Goal: Information Seeking & Learning: Learn about a topic

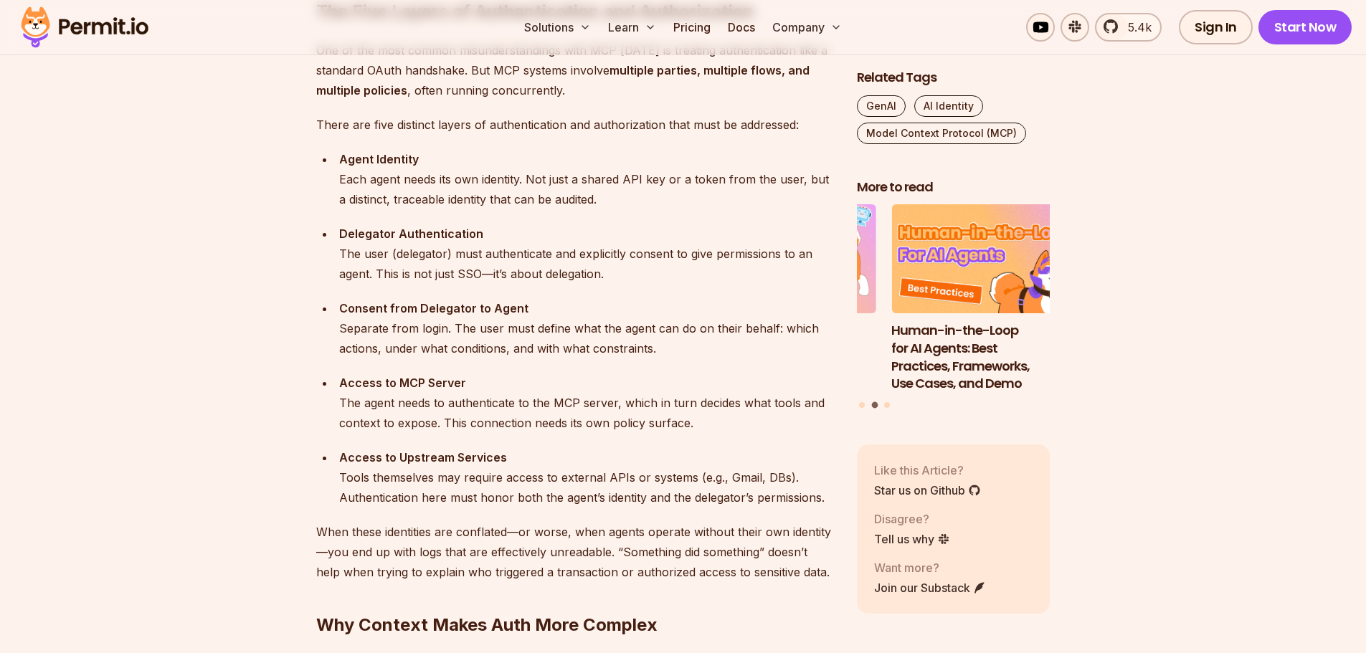
scroll to position [1505, 0]
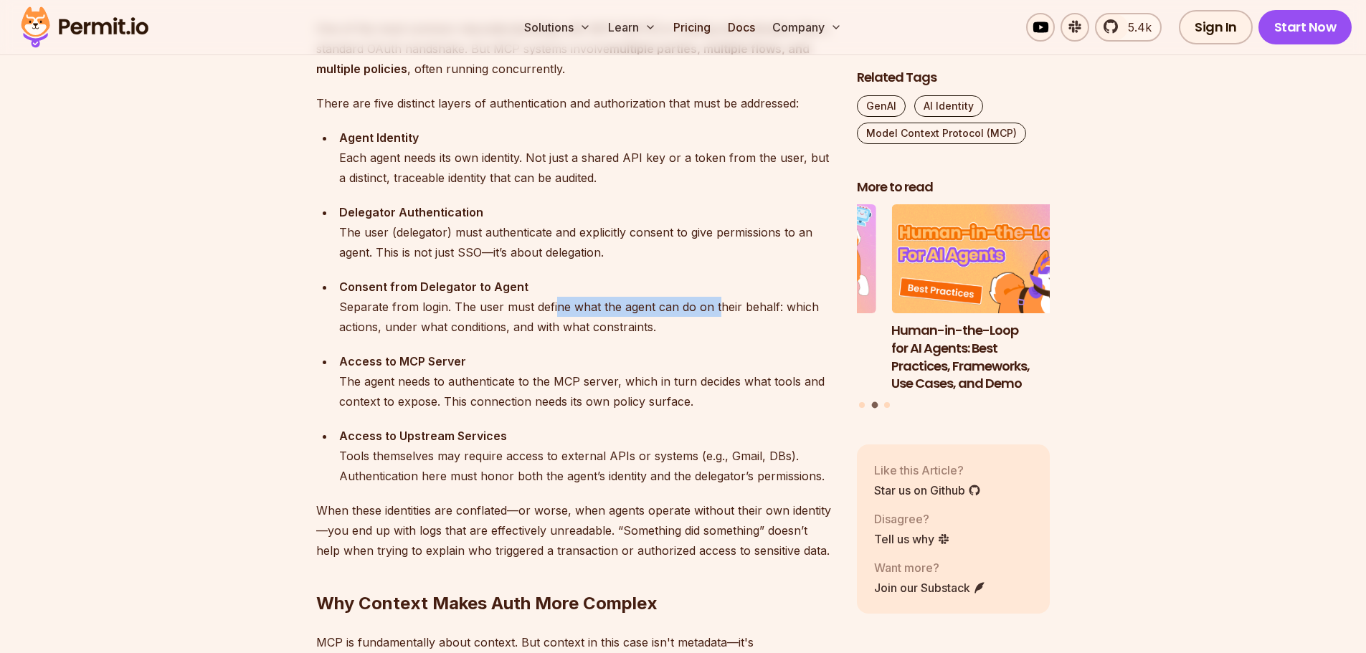
drag, startPoint x: 556, startPoint y: 301, endPoint x: 735, endPoint y: 307, distance: 179.3
click at [735, 307] on div "Consent from Delegator to Agent Separate from login. The user must define what …" at bounding box center [586, 307] width 495 height 60
drag, startPoint x: 552, startPoint y: 327, endPoint x: 411, endPoint y: 323, distance: 141.3
click at [411, 323] on div "Consent from Delegator to Agent Separate from login. The user must define what …" at bounding box center [586, 307] width 495 height 60
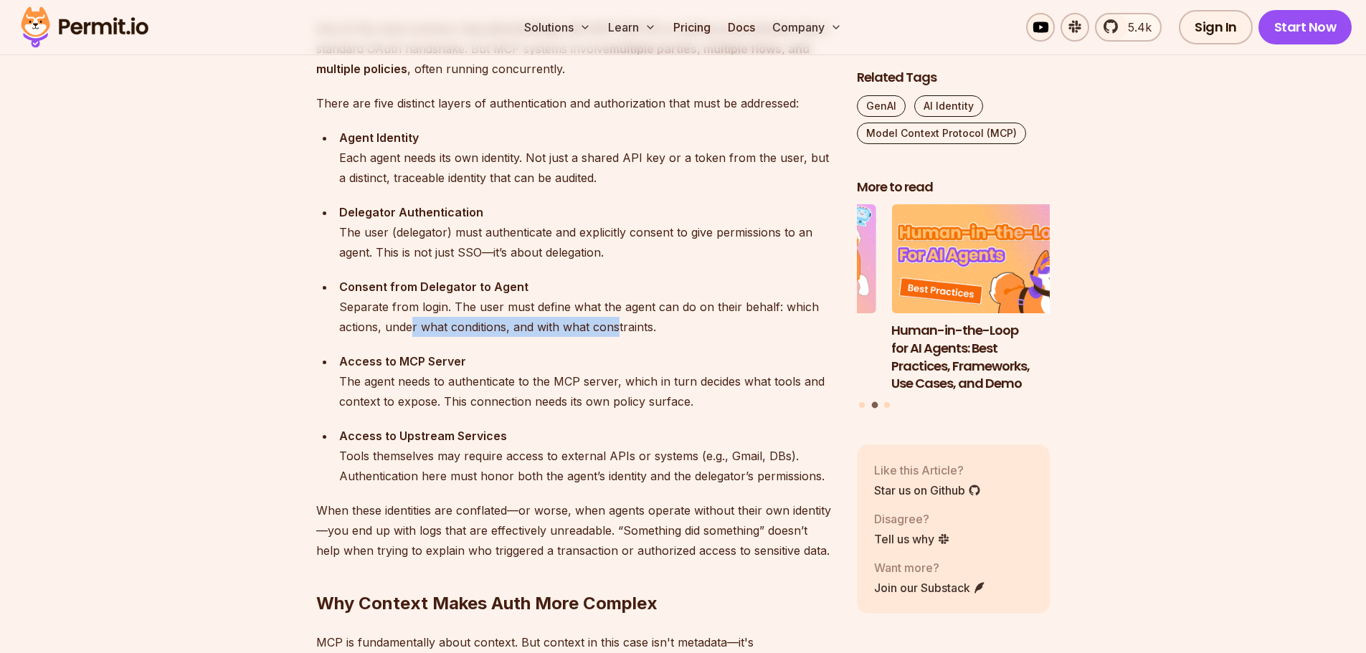
click at [411, 323] on div "Consent from Delegator to Agent Separate from login. The user must define what …" at bounding box center [586, 307] width 495 height 60
drag, startPoint x: 383, startPoint y: 325, endPoint x: 570, endPoint y: 322, distance: 186.4
click at [569, 322] on div "Consent from Delegator to Agent Separate from login. The user must define what …" at bounding box center [586, 307] width 495 height 60
click at [570, 322] on div "Consent from Delegator to Agent Separate from login. The user must define what …" at bounding box center [586, 307] width 495 height 60
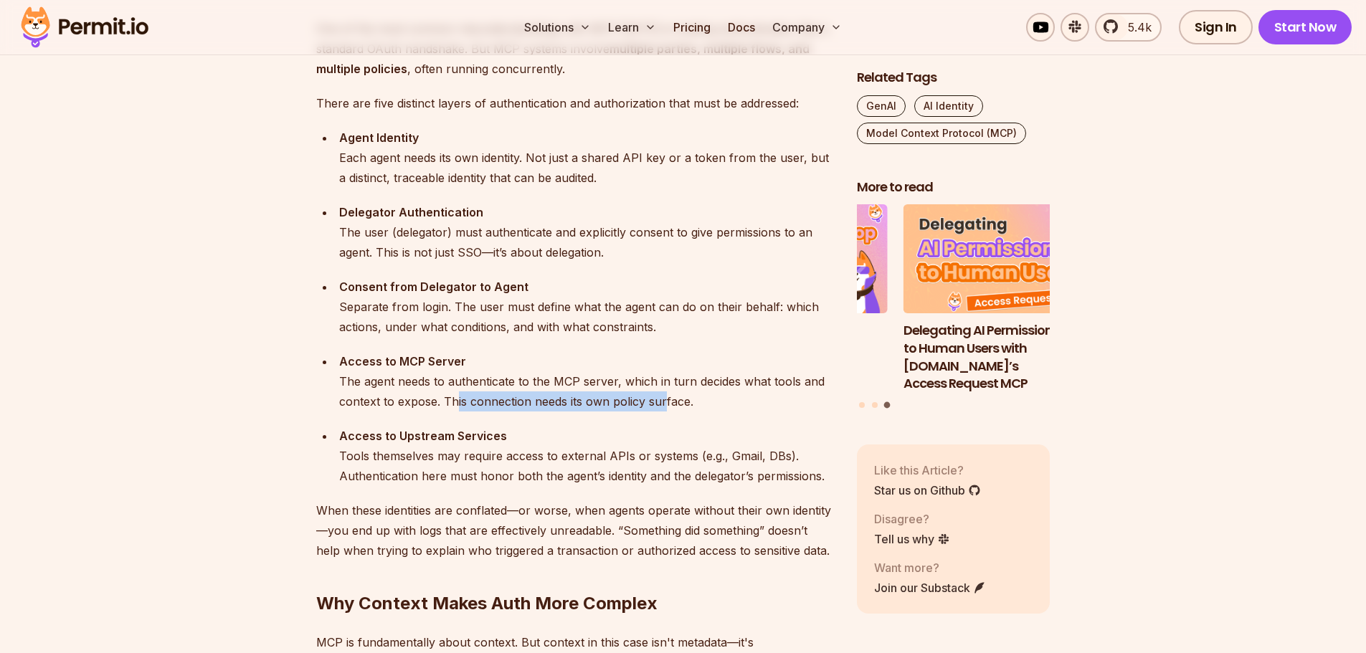
drag, startPoint x: 455, startPoint y: 402, endPoint x: 667, endPoint y: 398, distance: 211.5
click at [666, 398] on div "Access to MCP Server The agent needs to authenticate to the MCP server, which i…" at bounding box center [586, 381] width 495 height 60
click at [667, 398] on div "Access to MCP Server The agent needs to authenticate to the MCP server, which i…" at bounding box center [586, 381] width 495 height 60
drag, startPoint x: 685, startPoint y: 396, endPoint x: 442, endPoint y: 404, distance: 243.1
click at [442, 404] on div "Access to MCP Server The agent needs to authenticate to the MCP server, which i…" at bounding box center [586, 381] width 495 height 60
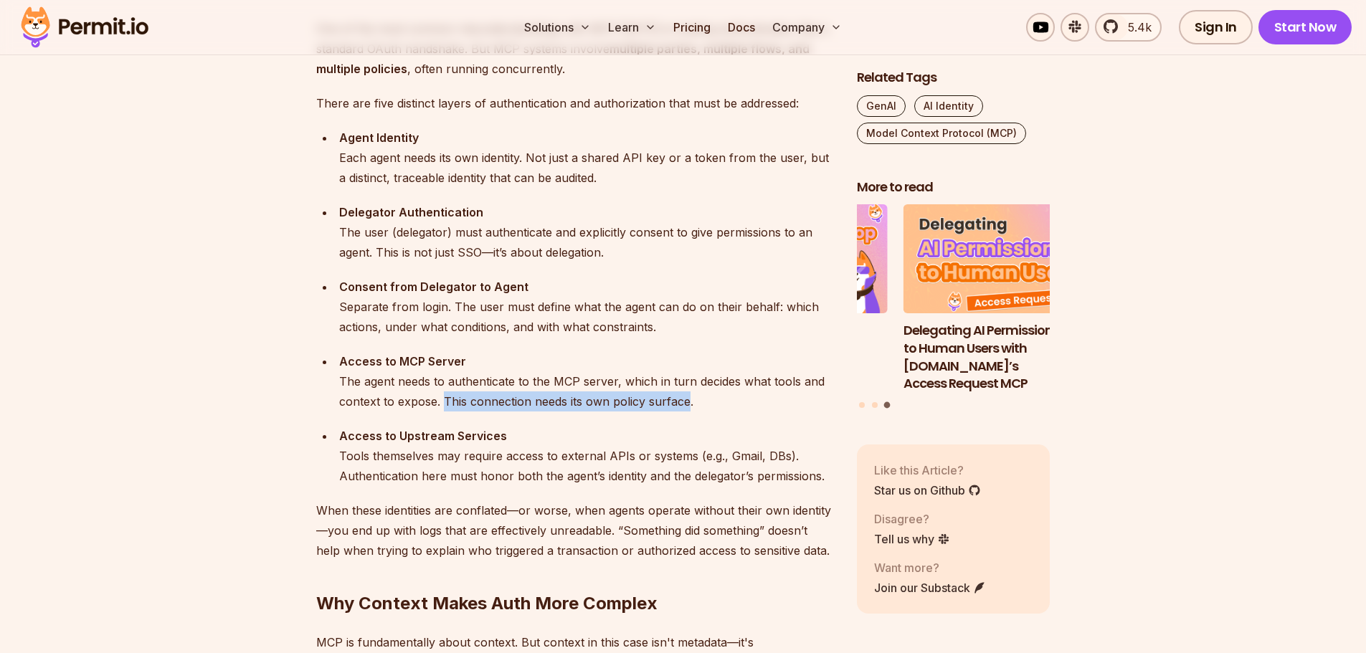
click at [443, 404] on div "Access to MCP Server The agent needs to authenticate to the MCP server, which i…" at bounding box center [586, 381] width 495 height 60
drag, startPoint x: 443, startPoint y: 404, endPoint x: 695, endPoint y: 403, distance: 251.6
click at [695, 403] on div "Access to MCP Server The agent needs to authenticate to the MCP server, which i…" at bounding box center [586, 381] width 495 height 60
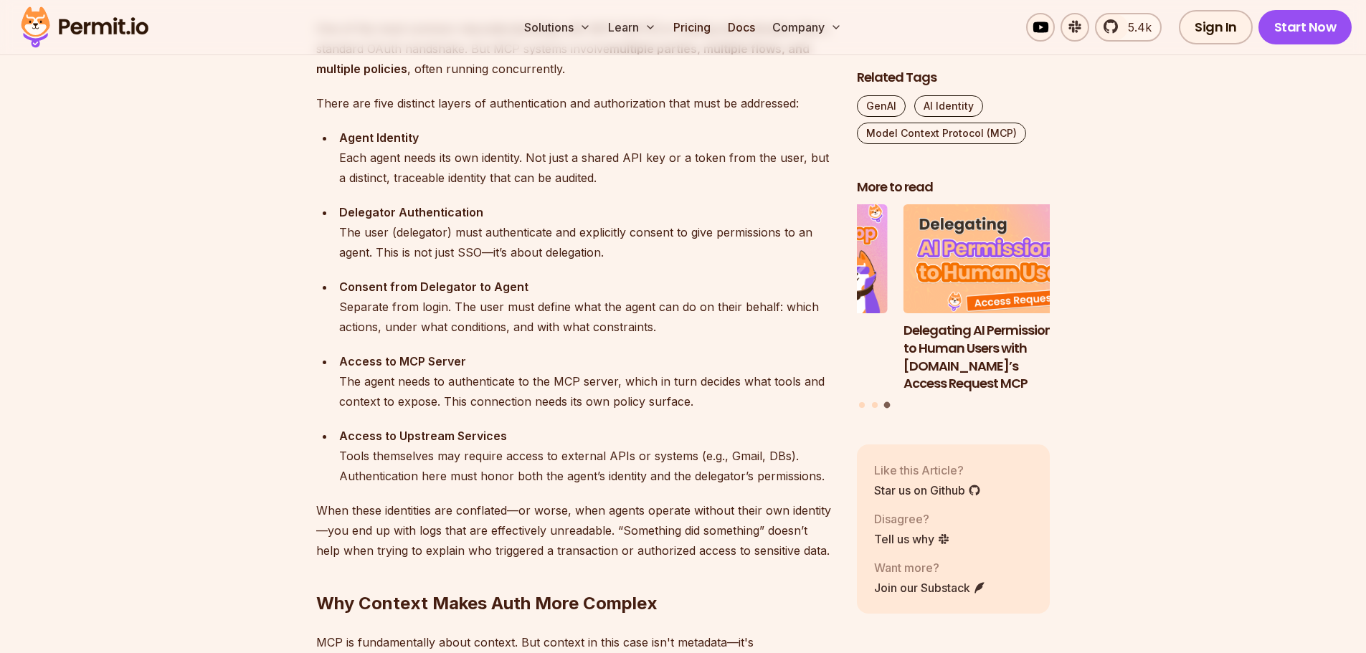
click at [471, 406] on div "Access to MCP Server The agent needs to authenticate to the MCP server, which i…" at bounding box center [586, 381] width 495 height 60
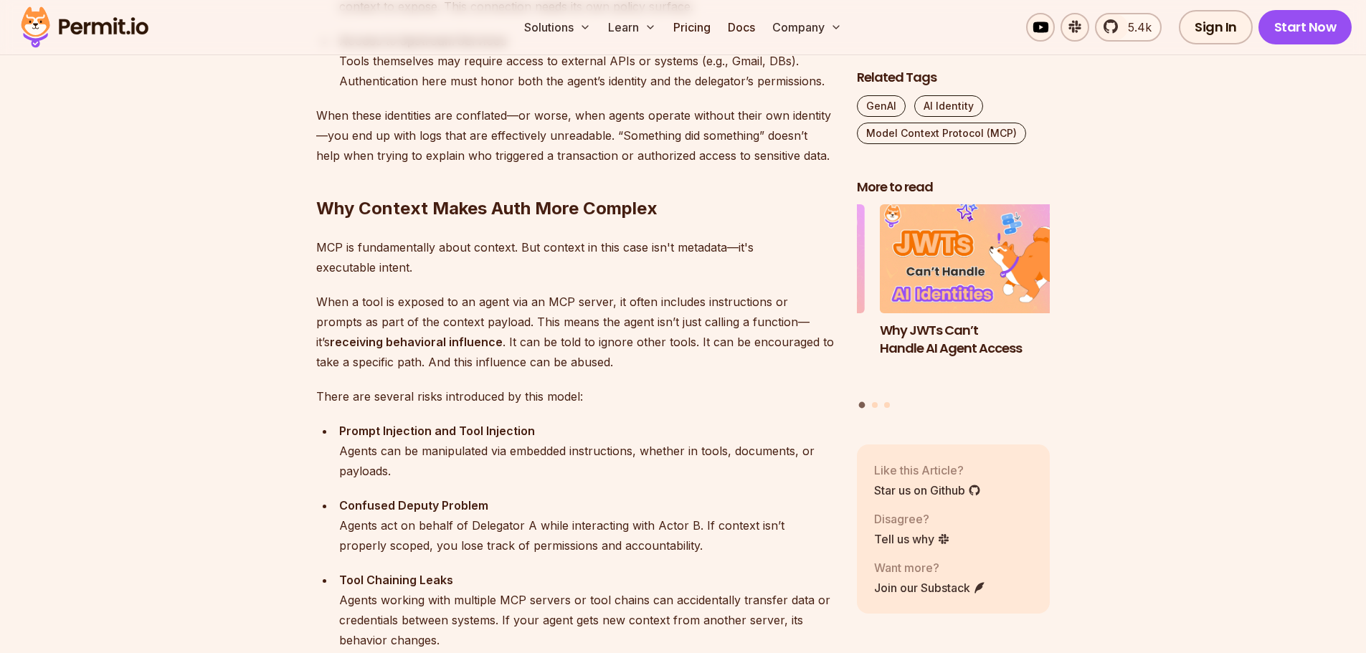
scroll to position [1935, 0]
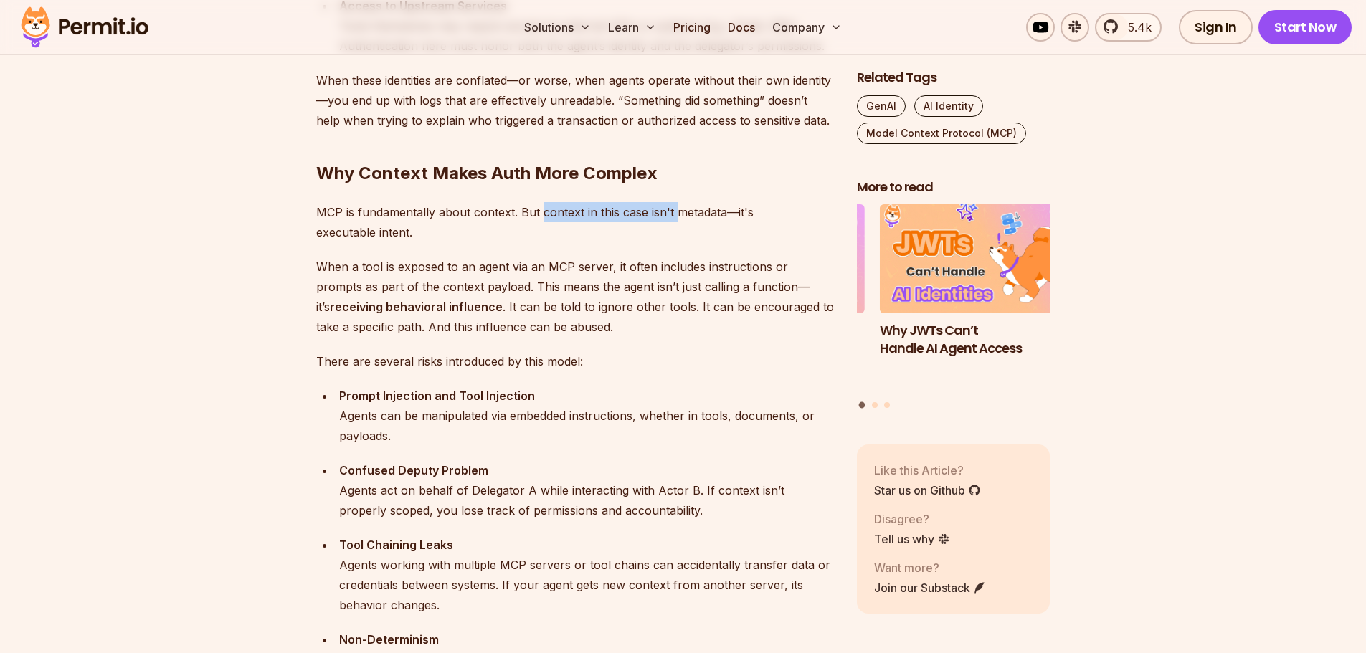
drag, startPoint x: 545, startPoint y: 213, endPoint x: 690, endPoint y: 216, distance: 145.6
click at [690, 216] on p "MCP is fundamentally about context. But context in this case isn't metadata—it'…" at bounding box center [575, 222] width 518 height 40
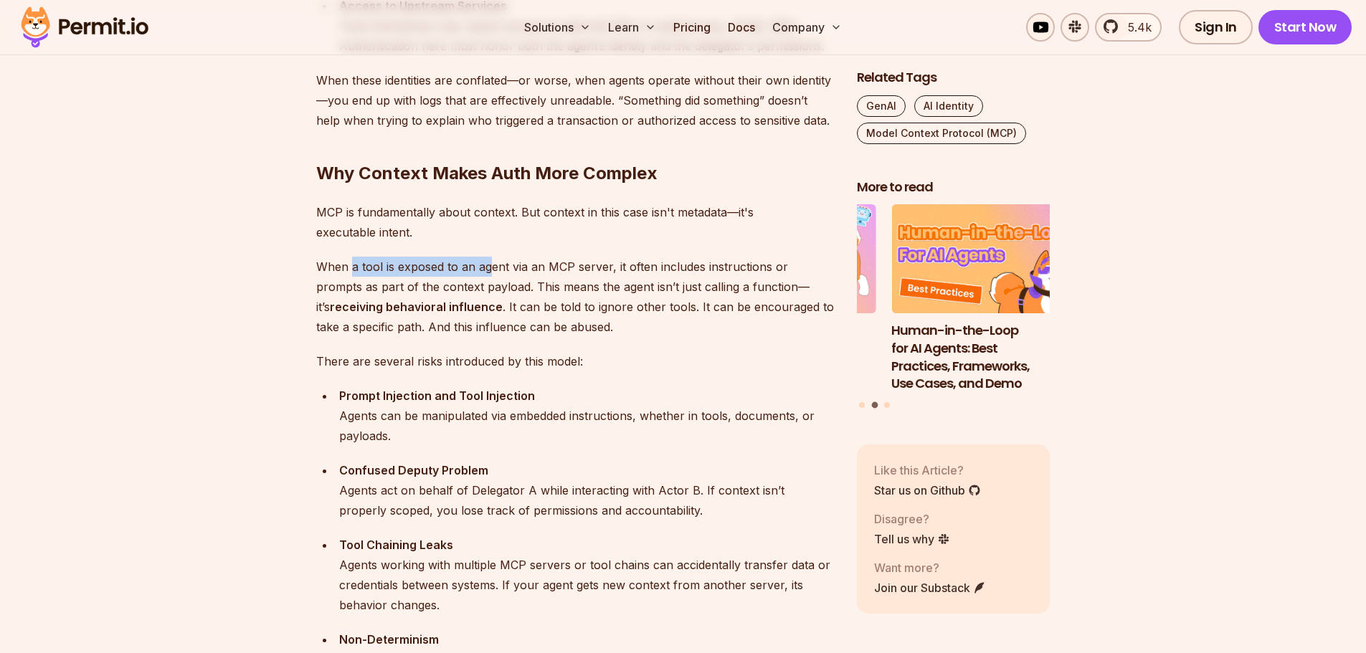
drag, startPoint x: 366, startPoint y: 267, endPoint x: 495, endPoint y: 269, distance: 129.0
click at [495, 269] on p "When a tool is exposed to an agent via an MCP server, it often includes instruc…" at bounding box center [575, 297] width 518 height 80
click at [497, 269] on p "When a tool is exposed to an agent via an MCP server, it often includes instruc…" at bounding box center [575, 297] width 518 height 80
drag, startPoint x: 501, startPoint y: 287, endPoint x: 675, endPoint y: 295, distance: 173.6
click at [675, 295] on p "When a tool is exposed to an agent via an MCP server, it often includes instruc…" at bounding box center [575, 297] width 518 height 80
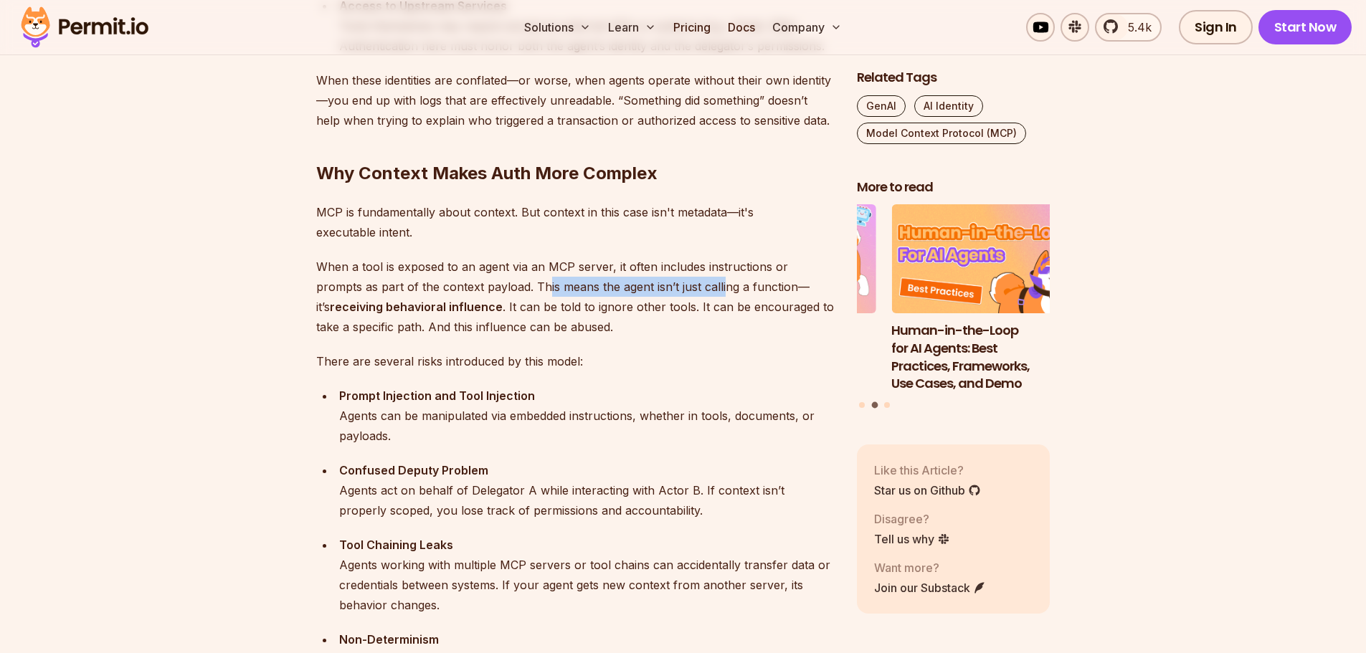
click at [675, 295] on p "When a tool is exposed to an agent via an MCP server, it often includes instruc…" at bounding box center [575, 297] width 518 height 80
drag, startPoint x: 375, startPoint y: 310, endPoint x: 411, endPoint y: 308, distance: 35.9
click at [411, 308] on strong "receiving behavioral influence" at bounding box center [416, 307] width 173 height 14
drag, startPoint x: 438, startPoint y: 307, endPoint x: 584, endPoint y: 308, distance: 146.2
click at [584, 308] on p "When a tool is exposed to an agent via an MCP server, it often includes instruc…" at bounding box center [575, 297] width 518 height 80
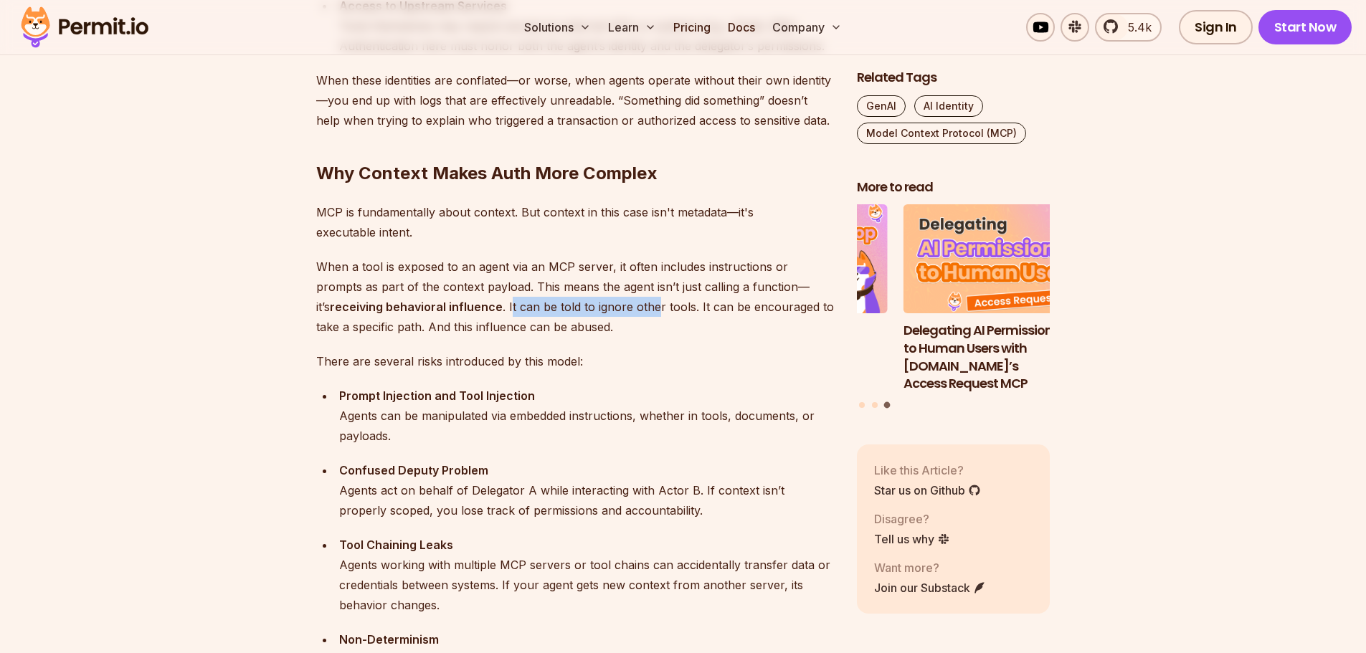
click at [586, 308] on p "When a tool is exposed to an agent via an MCP server, it often includes instruc…" at bounding box center [575, 297] width 518 height 80
drag, startPoint x: 600, startPoint y: 305, endPoint x: 540, endPoint y: 310, distance: 59.7
click at [540, 310] on p "When a tool is exposed to an agent via an MCP server, it often includes instruc…" at bounding box center [575, 297] width 518 height 80
click at [539, 310] on p "When a tool is exposed to an agent via an MCP server, it often includes instruc…" at bounding box center [575, 297] width 518 height 80
drag, startPoint x: 429, startPoint y: 328, endPoint x: 581, endPoint y: 328, distance: 152.0
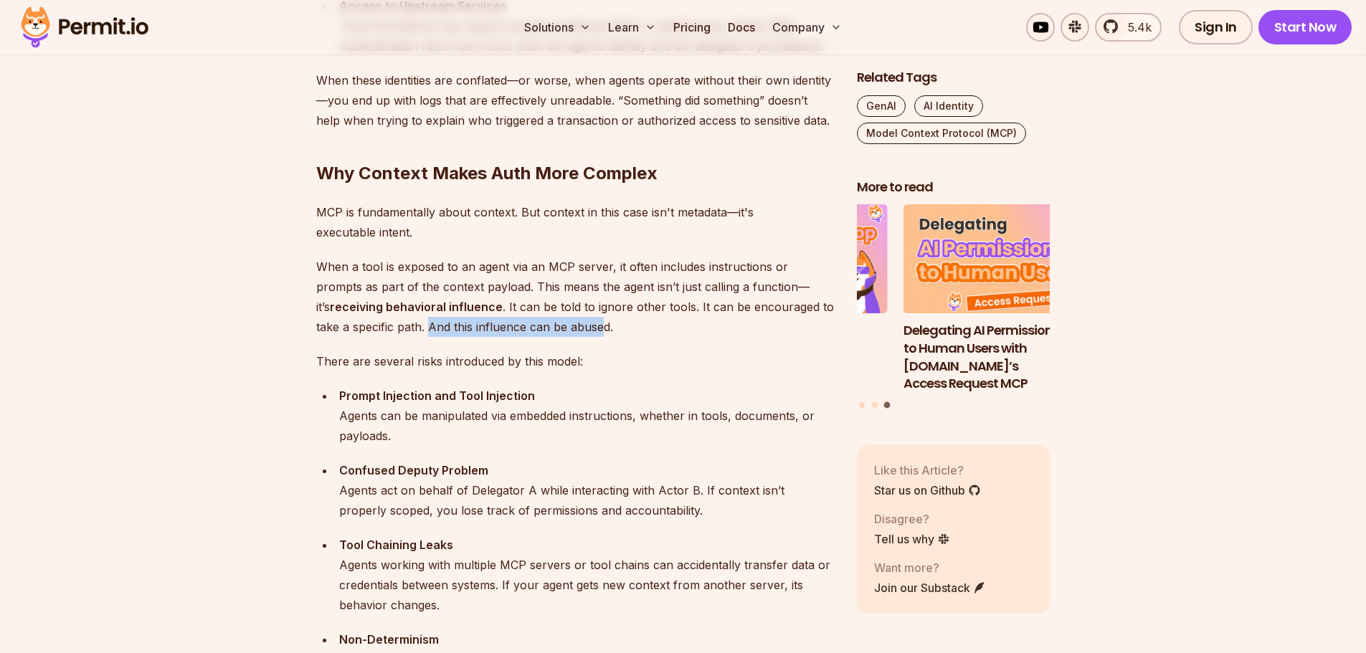
click at [576, 328] on p "When a tool is exposed to an agent via an MCP server, it often includes instruc…" at bounding box center [575, 297] width 518 height 80
click at [581, 328] on p "When a tool is exposed to an agent via an MCP server, it often includes instruc…" at bounding box center [575, 297] width 518 height 80
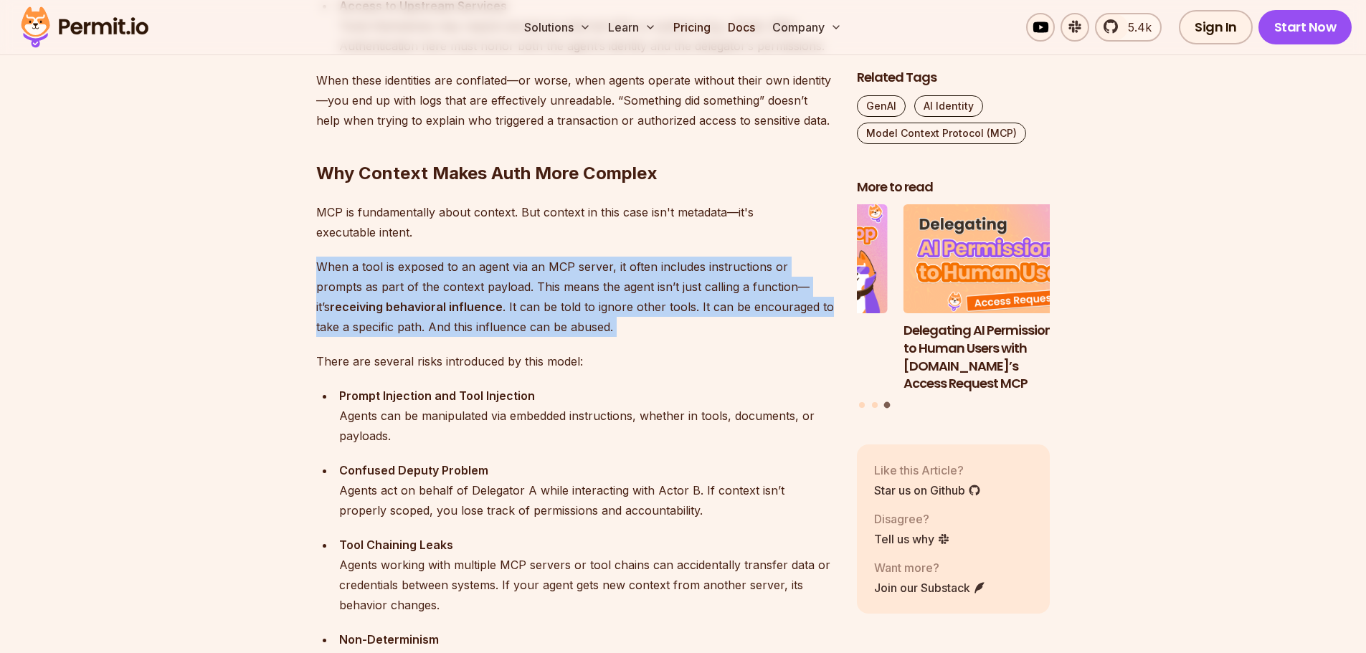
drag, startPoint x: 581, startPoint y: 326, endPoint x: 304, endPoint y: 266, distance: 283.9
drag, startPoint x: 308, startPoint y: 265, endPoint x: 617, endPoint y: 338, distance: 318.3
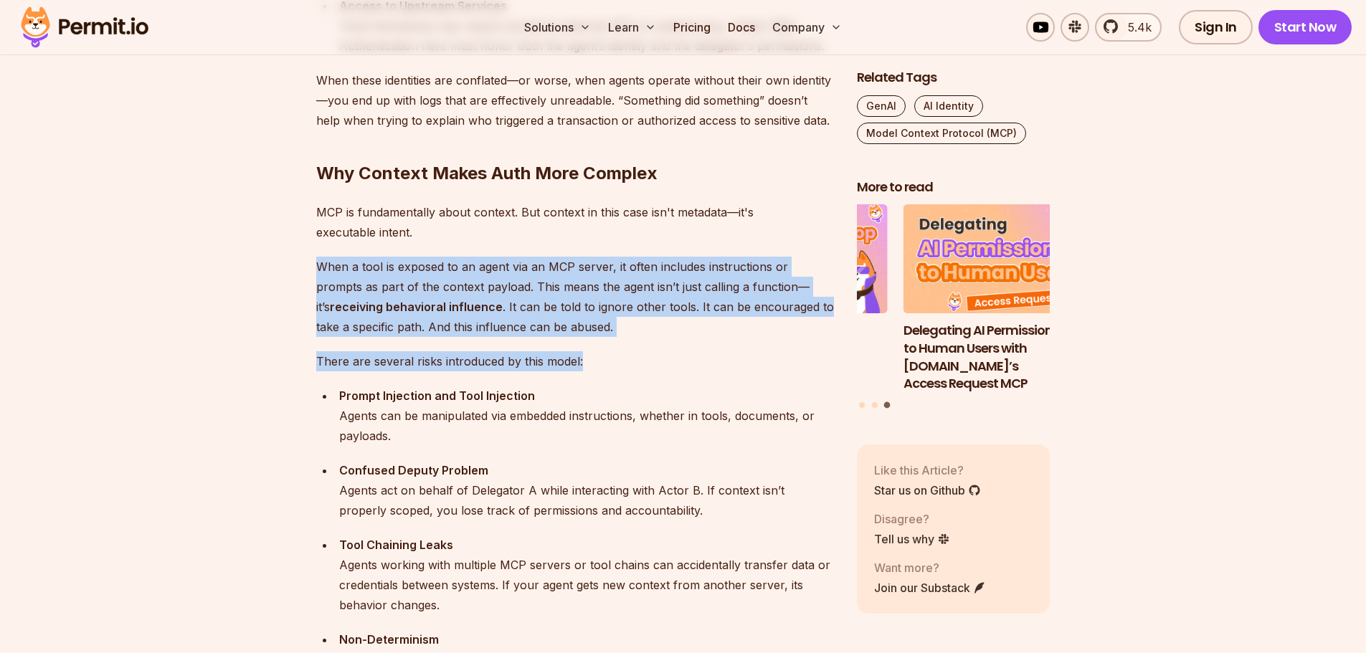
drag, startPoint x: 604, startPoint y: 328, endPoint x: 300, endPoint y: 259, distance: 312.2
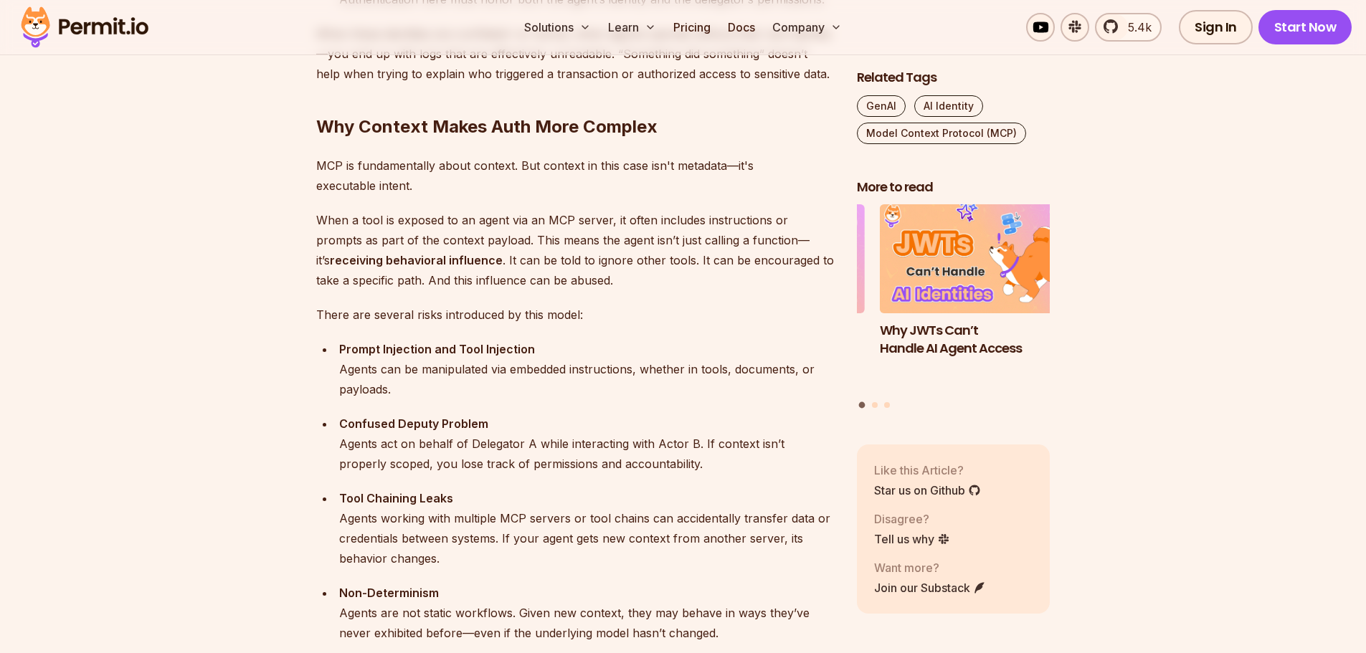
scroll to position [2007, 0]
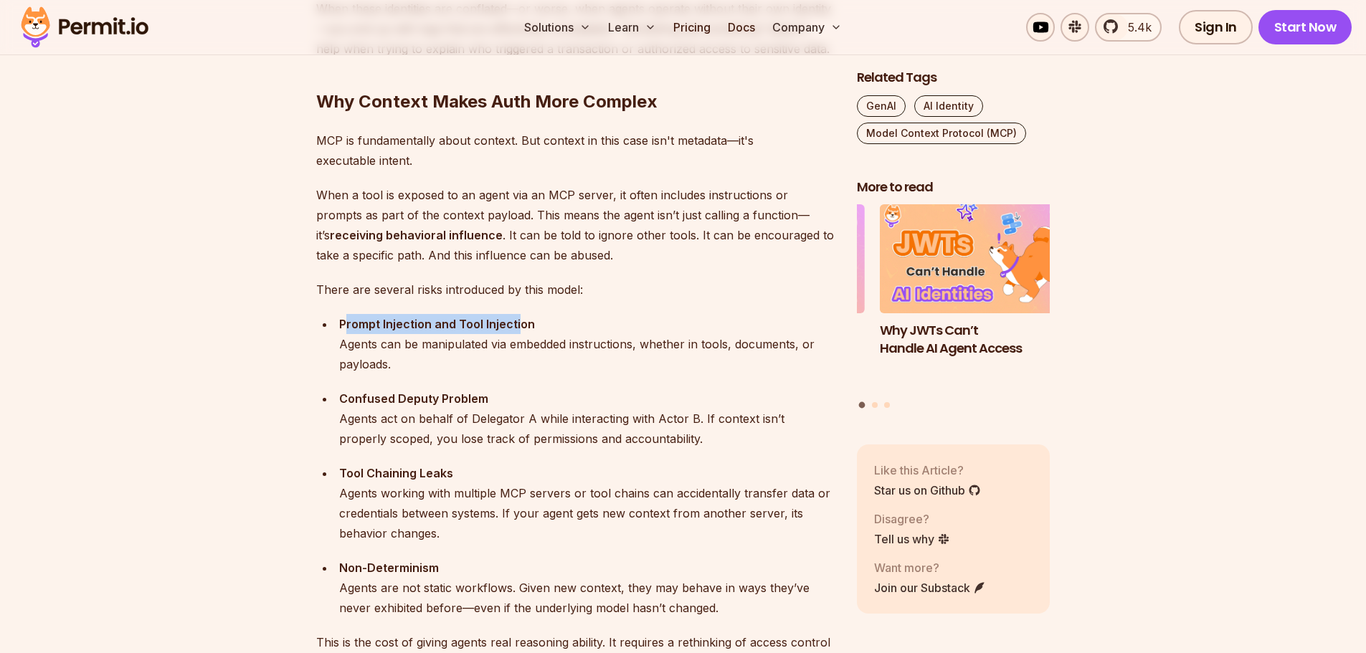
drag, startPoint x: 348, startPoint y: 324, endPoint x: 525, endPoint y: 332, distance: 177.2
click at [520, 332] on div "Prompt Injection and Tool Injection Agents can be manipulated via embedded inst…" at bounding box center [586, 344] width 495 height 60
click at [525, 332] on div "Prompt Injection and Tool Injection Agents can be manipulated via embedded inst…" at bounding box center [586, 344] width 495 height 60
drag, startPoint x: 530, startPoint y: 325, endPoint x: 337, endPoint y: 322, distance: 192.9
click at [337, 322] on li "Prompt Injection and Tool Injection Agents can be manipulated via embedded inst…" at bounding box center [584, 344] width 499 height 60
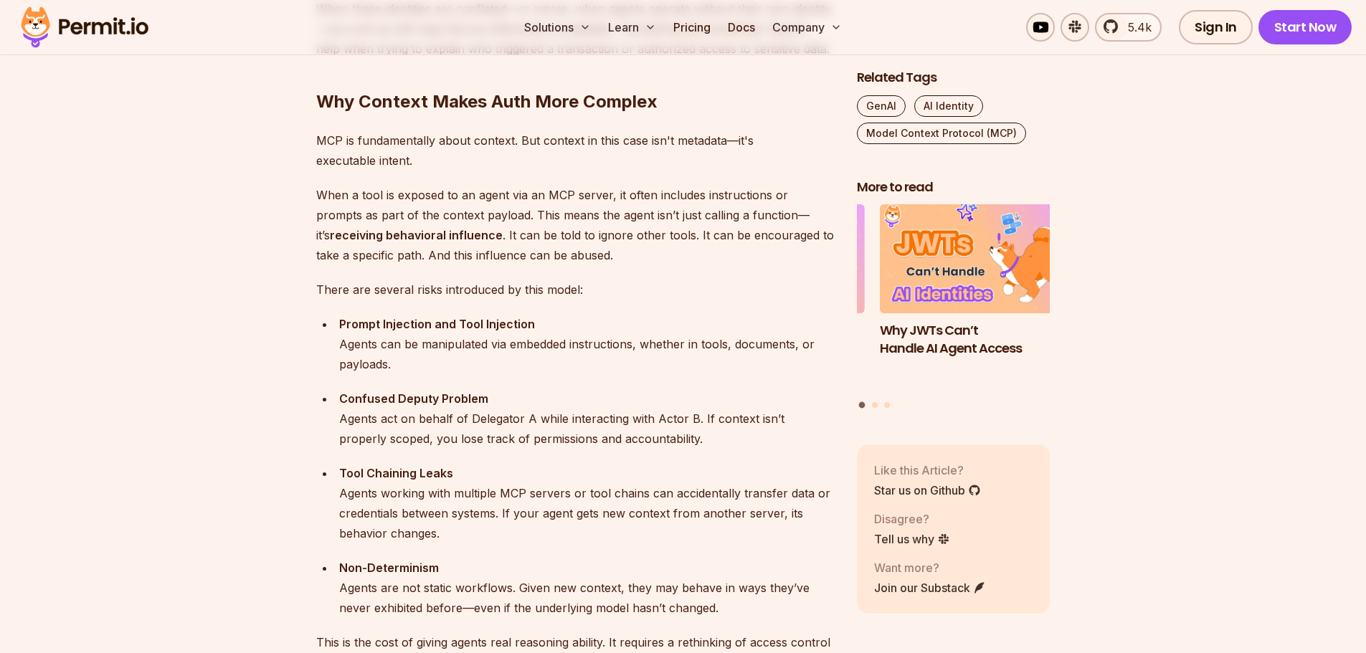
click at [337, 322] on li "Prompt Injection and Tool Injection Agents can be manipulated via embedded inst…" at bounding box center [584, 344] width 499 height 60
drag, startPoint x: 347, startPoint y: 342, endPoint x: 646, endPoint y: 347, distance: 298.9
click at [646, 347] on div "Prompt Injection and Tool Injection Agents can be manipulated via embedded inst…" at bounding box center [586, 344] width 495 height 60
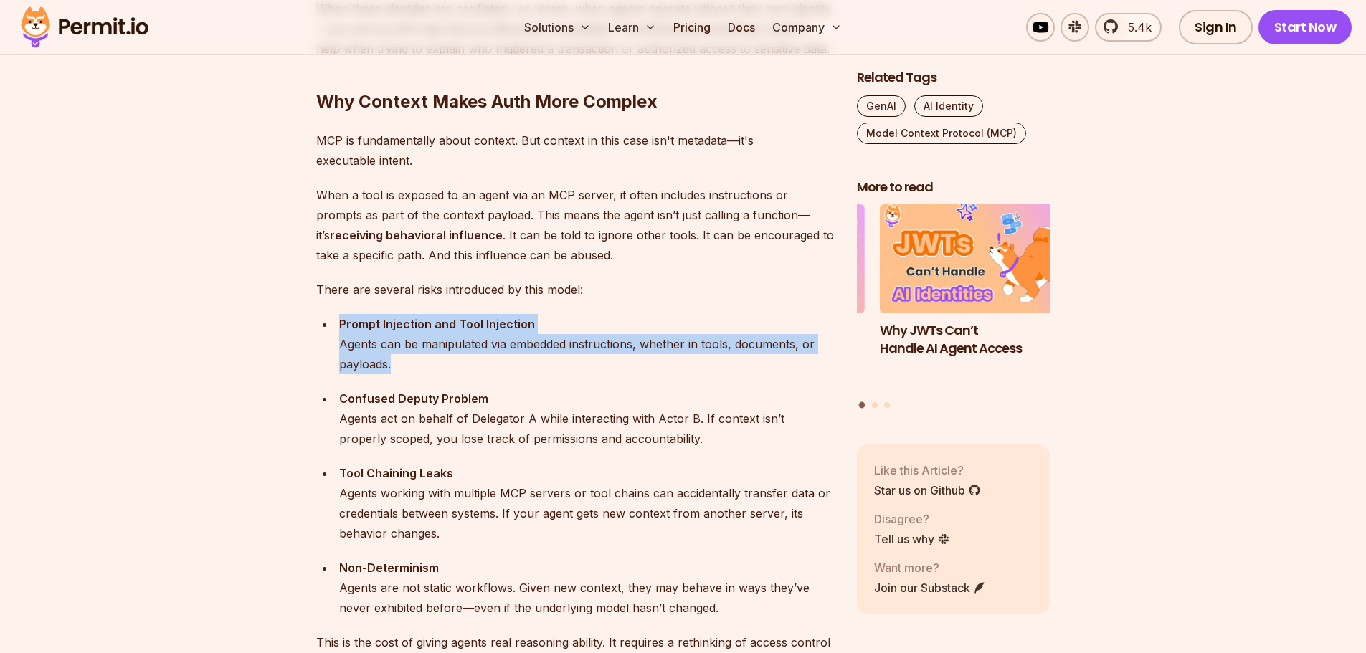
drag, startPoint x: 437, startPoint y: 355, endPoint x: 324, endPoint y: 318, distance: 118.3
click at [335, 318] on li "Prompt Injection and Tool Injection Agents can be manipulated via embedded inst…" at bounding box center [584, 344] width 499 height 60
click at [343, 314] on div "Prompt Injection and Tool Injection Agents can be manipulated via embedded inst…" at bounding box center [586, 344] width 495 height 60
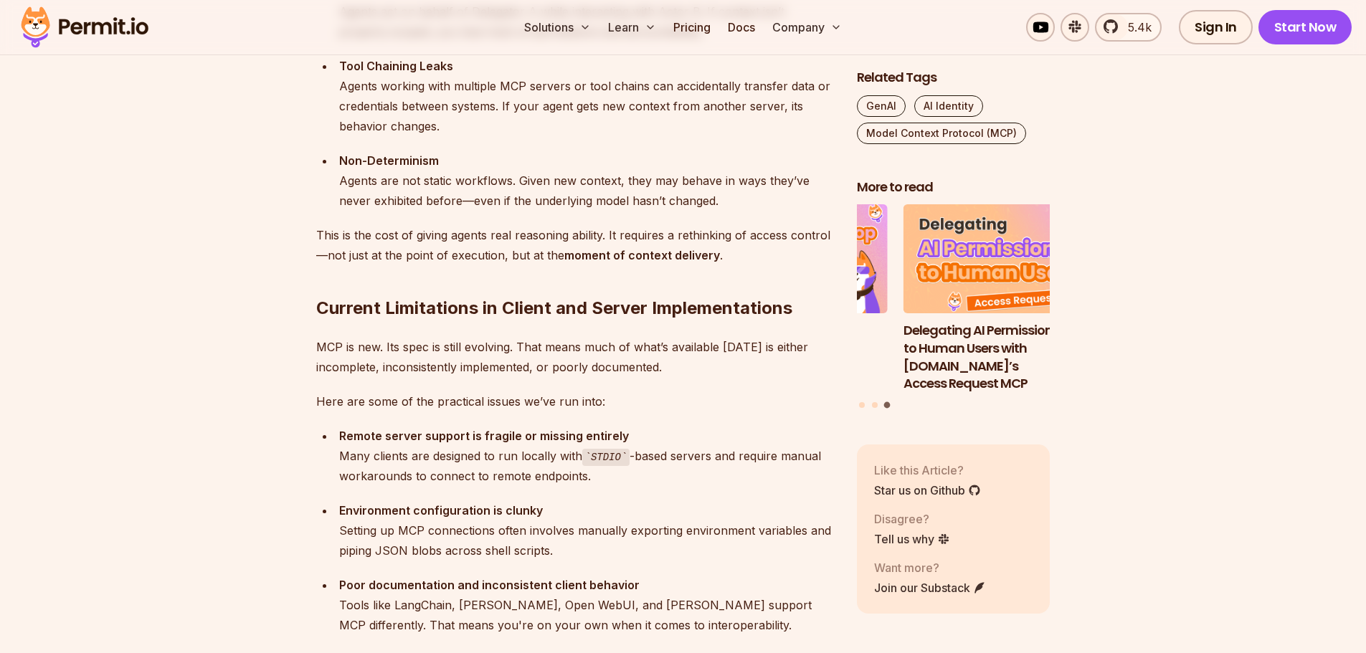
scroll to position [2509, 0]
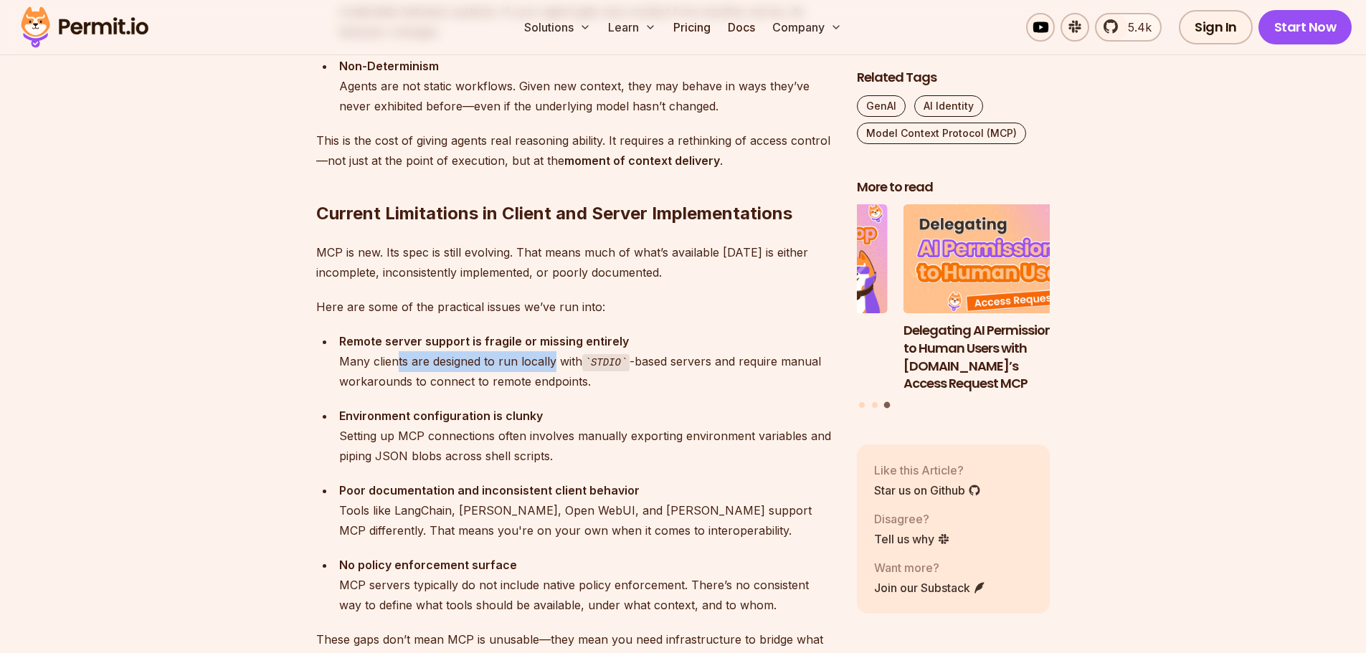
drag, startPoint x: 396, startPoint y: 364, endPoint x: 556, endPoint y: 362, distance: 159.9
click at [556, 362] on div "Remote server support is fragile or missing entirely Many clients are designed …" at bounding box center [586, 361] width 495 height 61
drag, startPoint x: 660, startPoint y: 361, endPoint x: 764, endPoint y: 359, distance: 103.9
click at [761, 359] on div "Remote server support is fragile or missing entirely Many clients are designed …" at bounding box center [586, 361] width 495 height 61
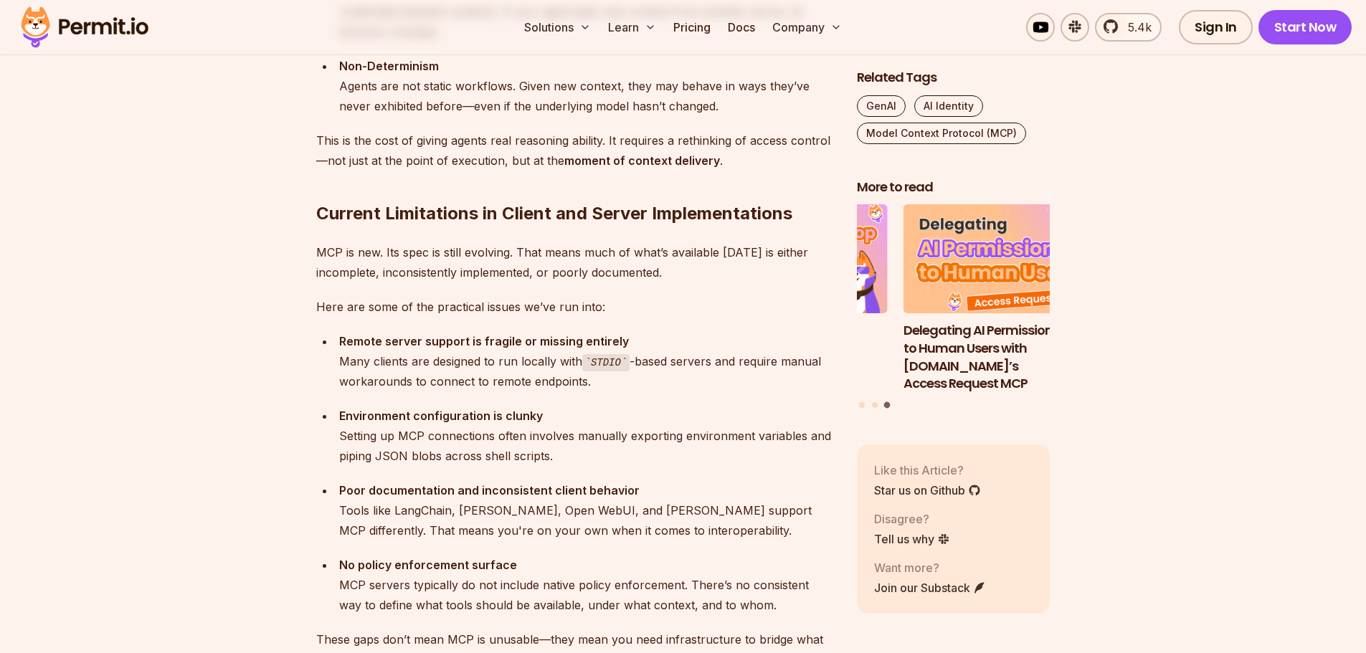
click at [765, 359] on div "Remote server support is fragile or missing entirely Many clients are designed …" at bounding box center [586, 361] width 495 height 61
drag, startPoint x: 550, startPoint y: 381, endPoint x: 378, endPoint y: 378, distance: 172.0
click at [394, 380] on div "Remote server support is fragile or missing entirely Many clients are designed …" at bounding box center [586, 361] width 495 height 61
click at [378, 378] on div "Remote server support is fragile or missing entirely Many clients are designed …" at bounding box center [586, 361] width 495 height 61
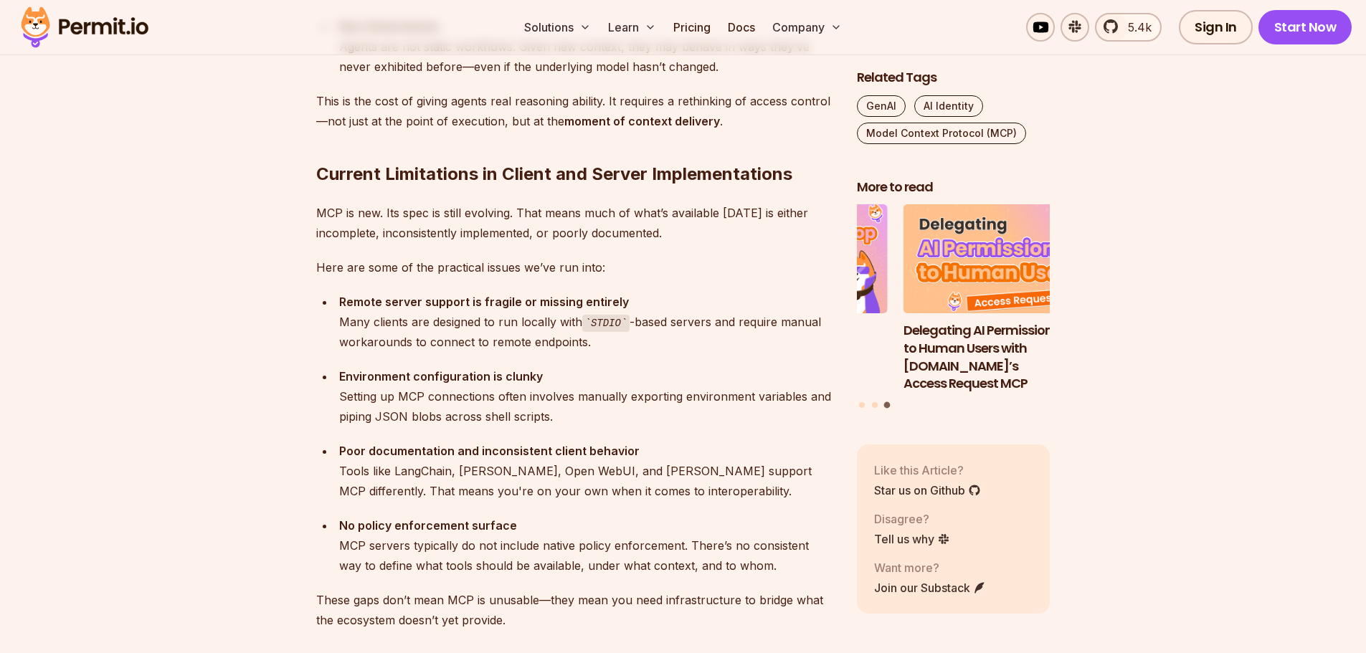
scroll to position [2580, 0]
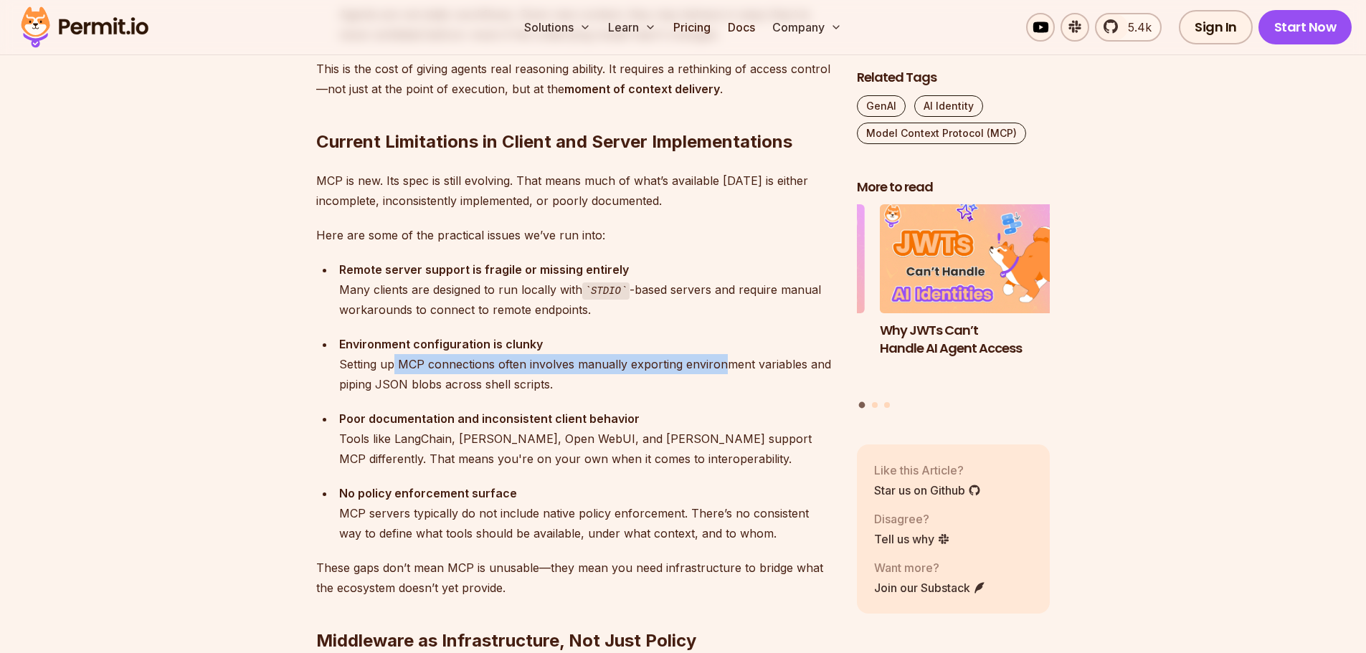
drag, startPoint x: 396, startPoint y: 357, endPoint x: 725, endPoint y: 367, distance: 329.2
click at [725, 367] on div "Environment configuration is clunky Setting up MCP connections often involves m…" at bounding box center [586, 364] width 495 height 60
drag, startPoint x: 713, startPoint y: 363, endPoint x: 639, endPoint y: 365, distance: 73.1
click at [639, 365] on div "Environment configuration is clunky Setting up MCP connections often involves m…" at bounding box center [586, 364] width 495 height 60
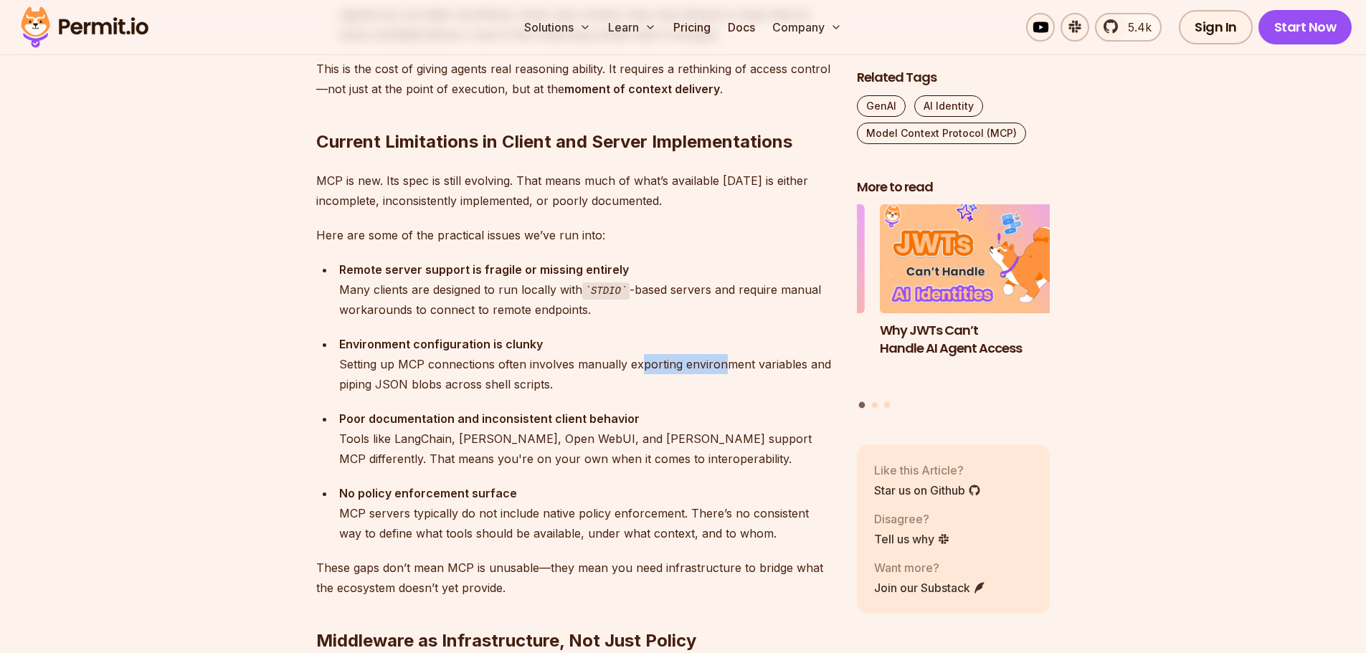
click at [639, 365] on div "Environment configuration is clunky Setting up MCP connections often involves m…" at bounding box center [586, 364] width 495 height 60
drag, startPoint x: 378, startPoint y: 390, endPoint x: 552, endPoint y: 390, distance: 174.2
click at [552, 390] on div "Environment configuration is clunky Setting up MCP connections often involves m…" at bounding box center [586, 364] width 495 height 60
drag, startPoint x: 521, startPoint y: 386, endPoint x: 337, endPoint y: 386, distance: 184.2
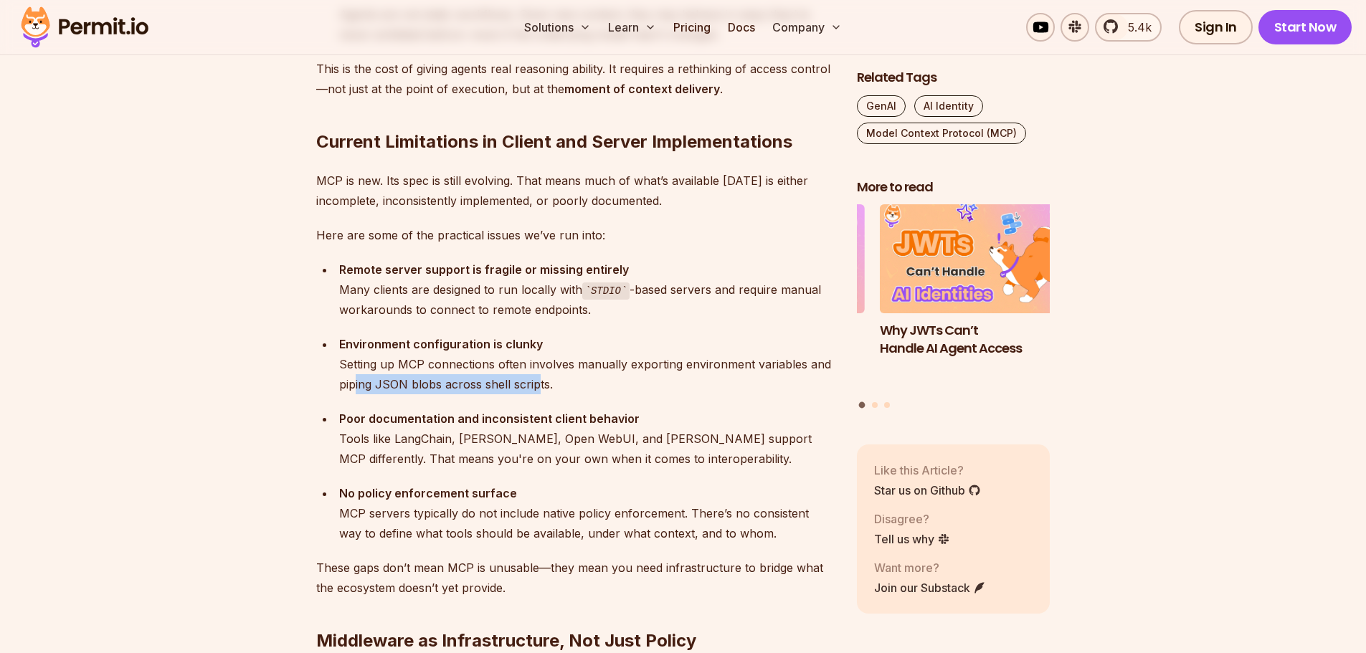
click at [339, 386] on div "Environment configuration is clunky Setting up MCP connections often involves m…" at bounding box center [586, 364] width 495 height 60
click at [337, 386] on li "Environment configuration is clunky Setting up MCP connections often involves m…" at bounding box center [584, 364] width 499 height 60
drag, startPoint x: 472, startPoint y: 386, endPoint x: 527, endPoint y: 389, distance: 55.2
click at [525, 389] on div "Environment configuration is clunky Setting up MCP connections often involves m…" at bounding box center [586, 364] width 495 height 60
click at [527, 389] on div "Environment configuration is clunky Setting up MCP connections often involves m…" at bounding box center [586, 364] width 495 height 60
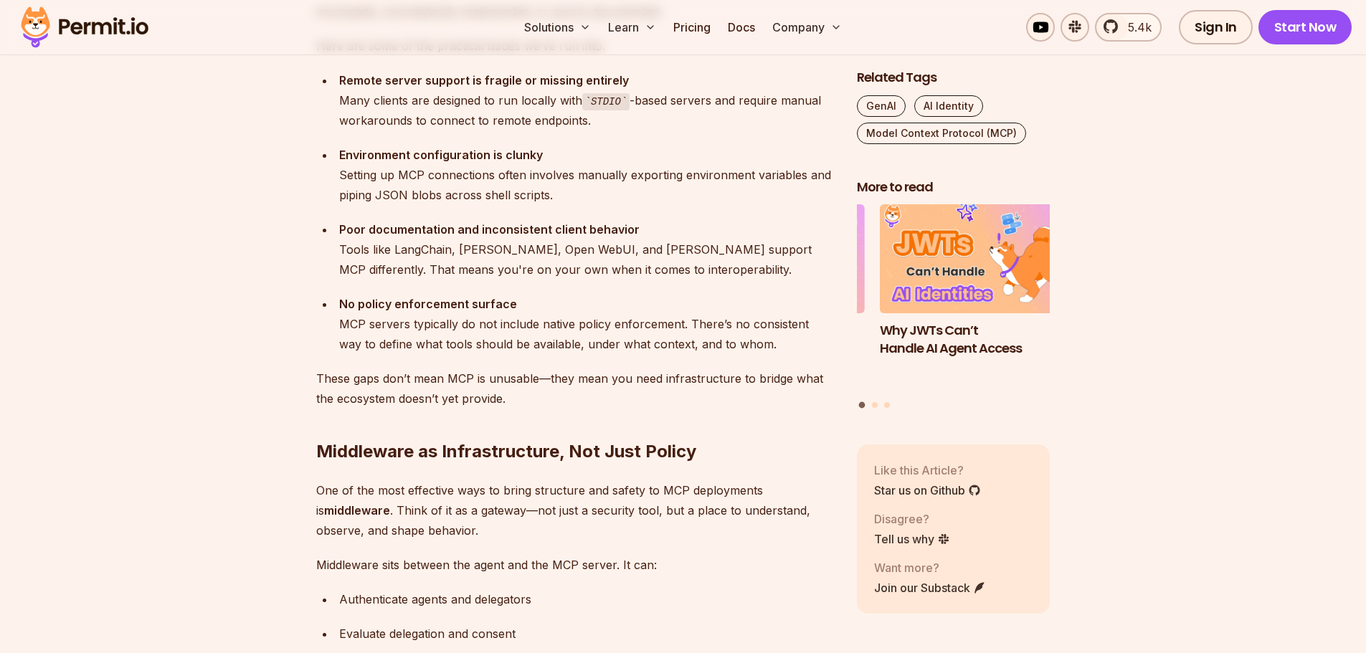
scroll to position [2796, 0]
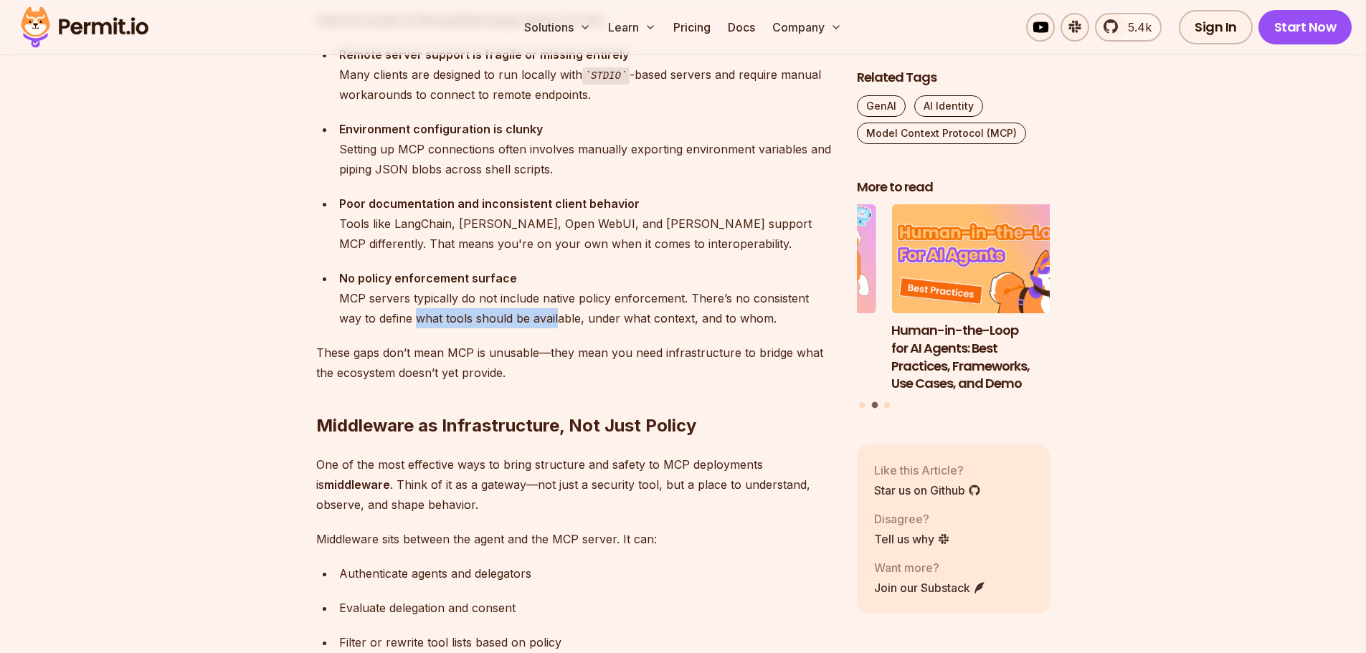
drag, startPoint x: 389, startPoint y: 321, endPoint x: 544, endPoint y: 320, distance: 154.8
click at [543, 320] on div "No policy enforcement surface MCP servers typically do not include native polic…" at bounding box center [586, 298] width 495 height 60
click at [544, 320] on div "No policy enforcement surface MCP servers typically do not include native polic…" at bounding box center [586, 298] width 495 height 60
drag, startPoint x: 574, startPoint y: 316, endPoint x: 705, endPoint y: 320, distance: 131.2
click at [704, 320] on div "No policy enforcement surface MCP servers typically do not include native polic…" at bounding box center [586, 298] width 495 height 60
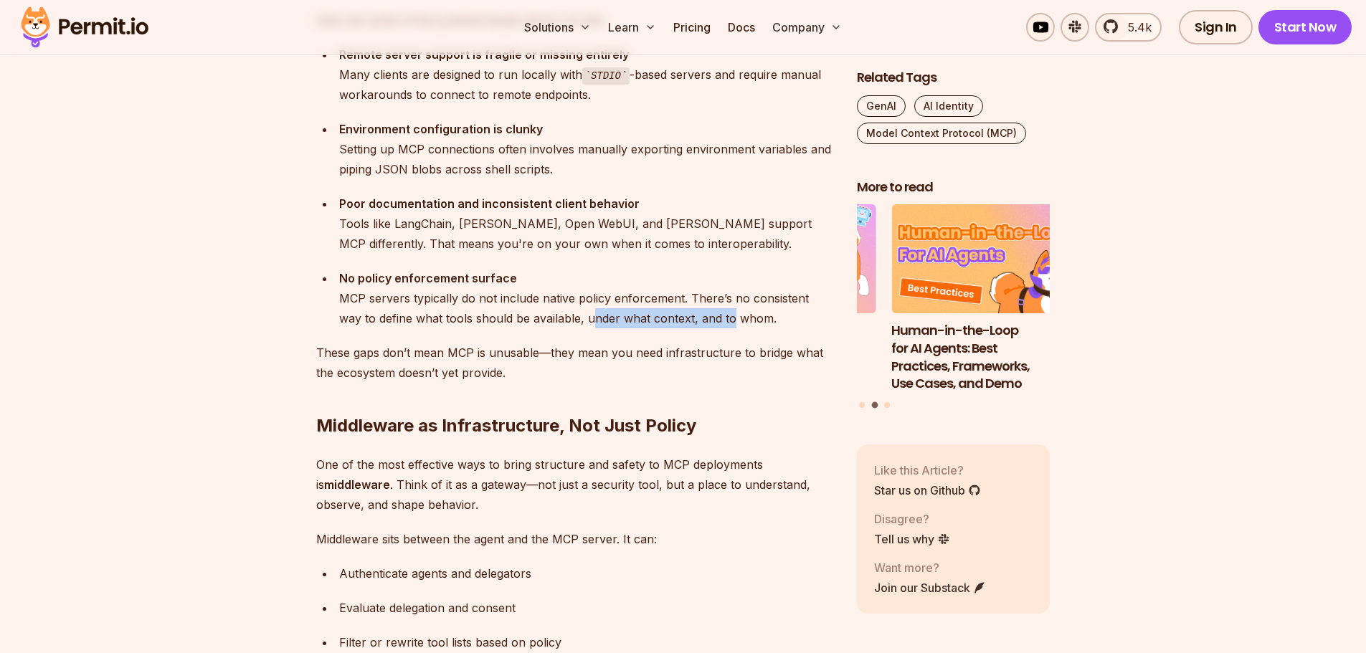
click at [706, 320] on div "No policy enforcement surface MCP servers typically do not include native polic…" at bounding box center [586, 298] width 495 height 60
drag, startPoint x: 715, startPoint y: 318, endPoint x: 508, endPoint y: 319, distance: 207.2
click at [528, 321] on div "No policy enforcement surface MCP servers typically do not include native polic…" at bounding box center [586, 298] width 495 height 60
click at [508, 319] on div "No policy enforcement surface MCP servers typically do not include native polic…" at bounding box center [586, 298] width 495 height 60
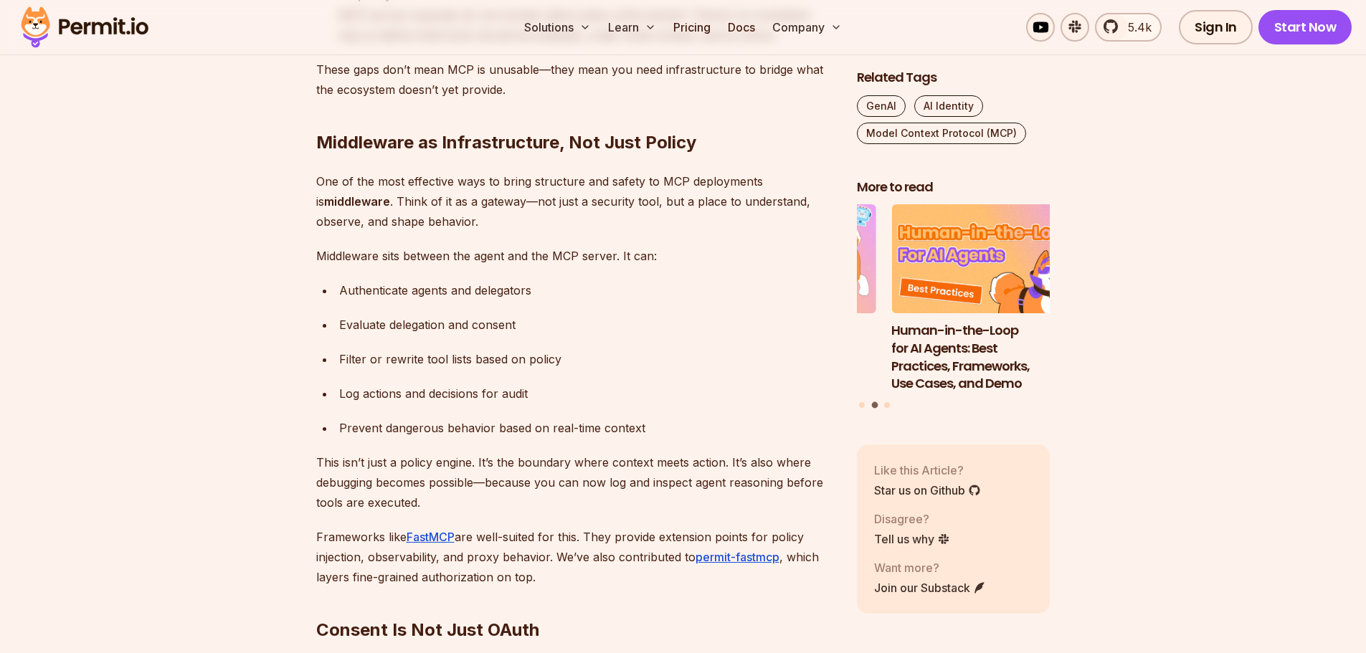
scroll to position [3082, 0]
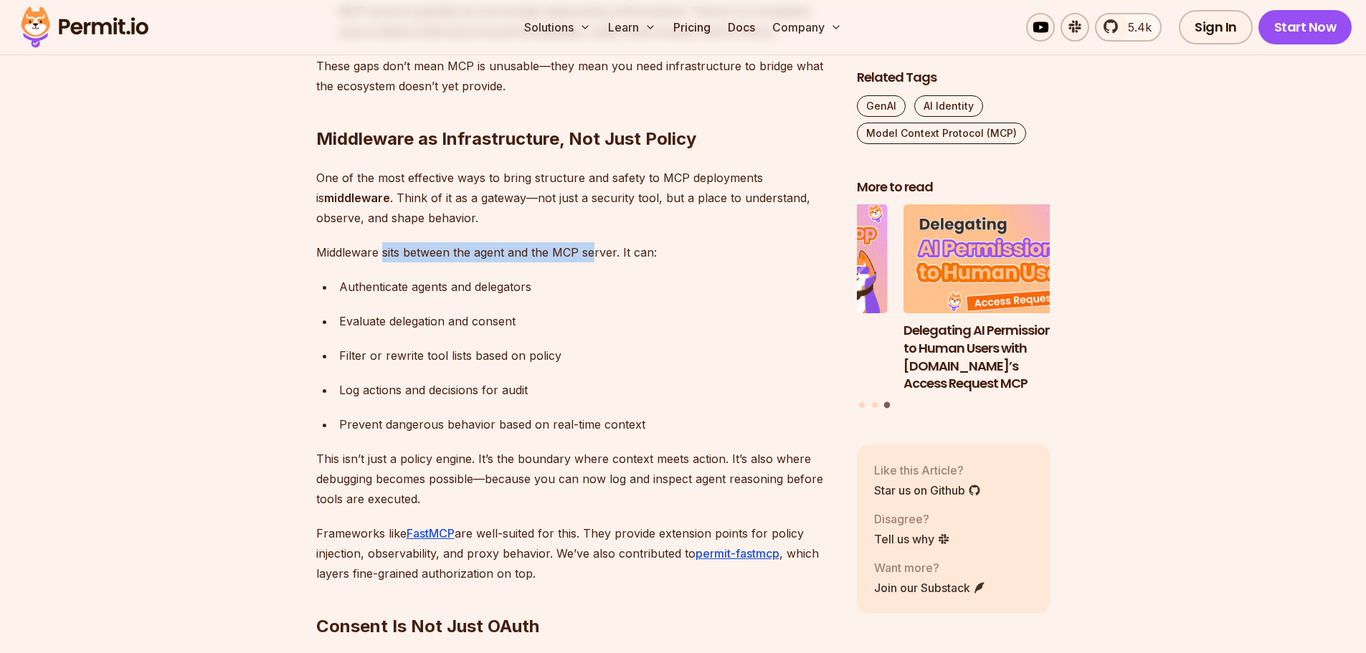
drag, startPoint x: 430, startPoint y: 256, endPoint x: 617, endPoint y: 262, distance: 187.2
click at [614, 262] on p "Middleware sits between the agent and the MCP server. It can:" at bounding box center [575, 252] width 518 height 20
click at [617, 262] on p "Middleware sits between the agent and the MCP server. It can:" at bounding box center [575, 252] width 518 height 20
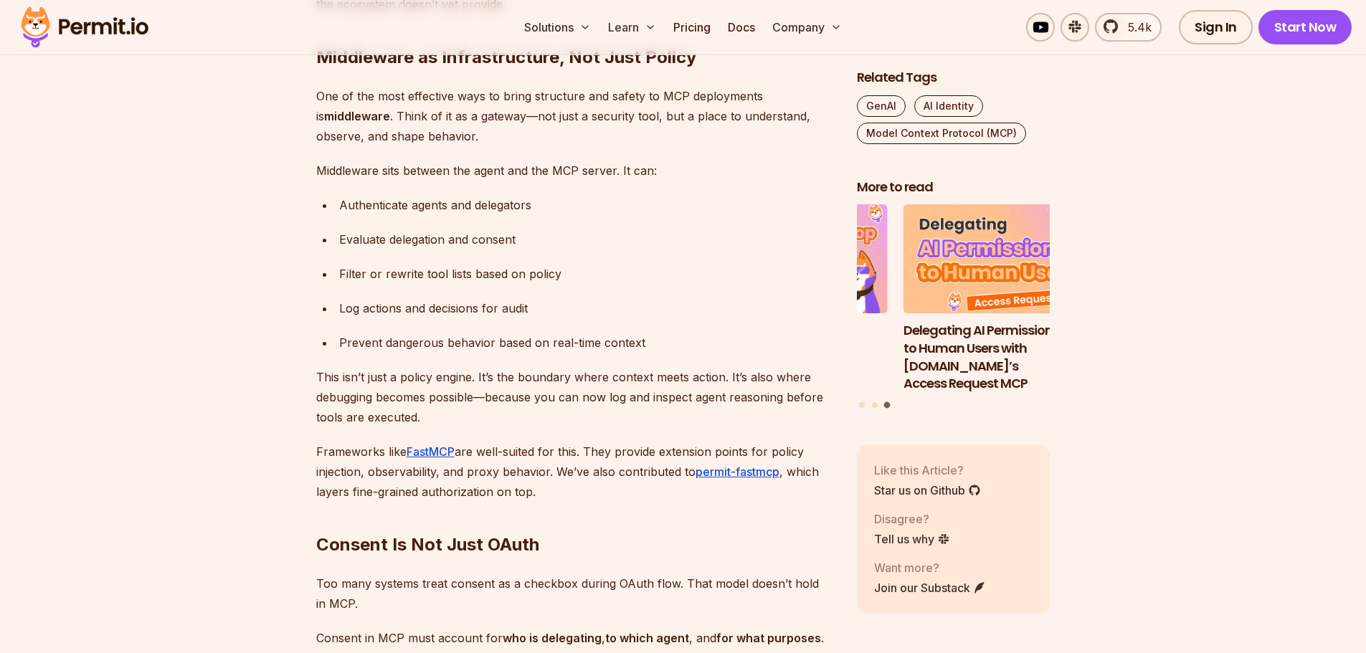
scroll to position [3369, 0]
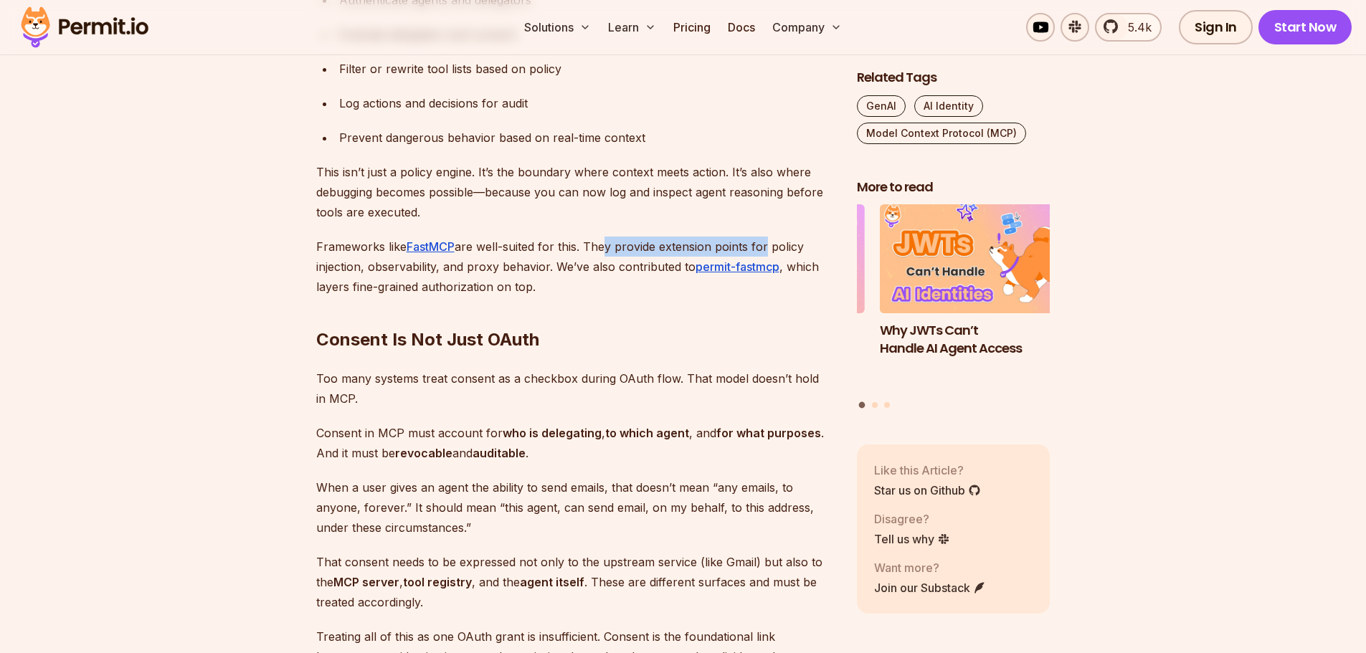
drag, startPoint x: 605, startPoint y: 236, endPoint x: 780, endPoint y: 245, distance: 175.1
click at [780, 245] on p "Frameworks like FastMCP are well-suited for this. They provide extension points…" at bounding box center [575, 267] width 518 height 60
drag, startPoint x: 493, startPoint y: 264, endPoint x: 355, endPoint y: 260, distance: 138.4
click at [355, 260] on p "Frameworks like FastMCP are well-suited for this. They provide extension points…" at bounding box center [575, 267] width 518 height 60
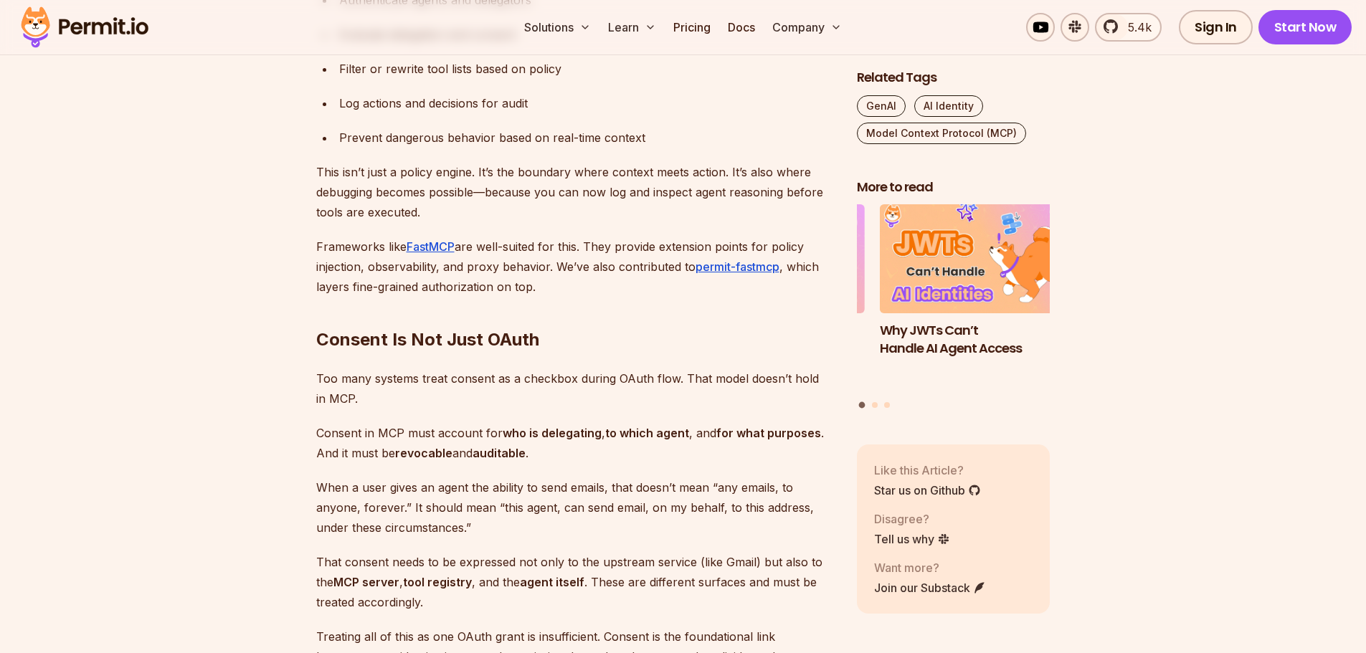
click at [345, 260] on p "Frameworks like FastMCP are well-suited for this. They provide extension points…" at bounding box center [575, 267] width 518 height 60
drag, startPoint x: 338, startPoint y: 265, endPoint x: 557, endPoint y: 270, distance: 218.7
click at [553, 270] on p "Frameworks like FastMCP are well-suited for this. They provide extension points…" at bounding box center [575, 267] width 518 height 60
click at [557, 270] on p "Frameworks like FastMCP are well-suited for this. They provide extension points…" at bounding box center [575, 267] width 518 height 60
drag, startPoint x: 573, startPoint y: 268, endPoint x: 677, endPoint y: 269, distance: 104.7
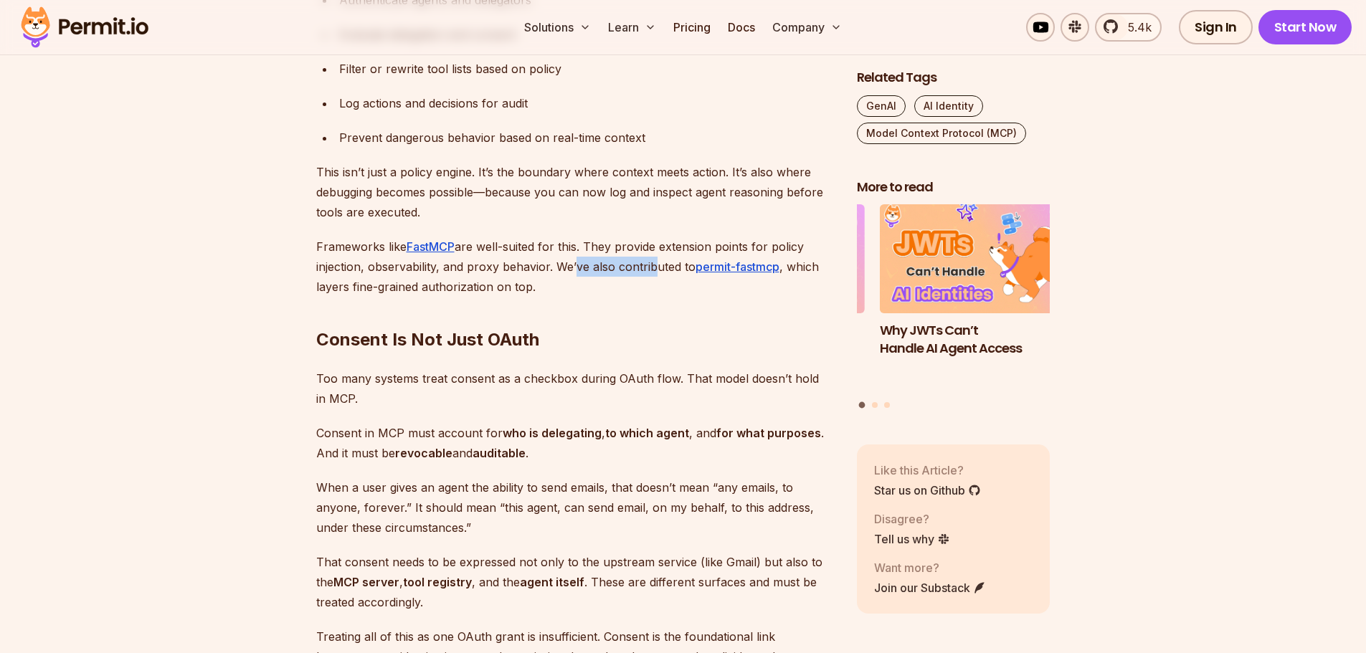
click at [677, 269] on p "Frameworks like FastMCP are well-suited for this. They provide extension points…" at bounding box center [575, 267] width 518 height 60
click at [685, 268] on p "Frameworks like FastMCP are well-suited for this. They provide extension points…" at bounding box center [575, 267] width 518 height 60
drag, startPoint x: 685, startPoint y: 267, endPoint x: 590, endPoint y: 266, distance: 95.3
click at [590, 266] on p "Frameworks like FastMCP are well-suited for this. They provide extension points…" at bounding box center [575, 267] width 518 height 60
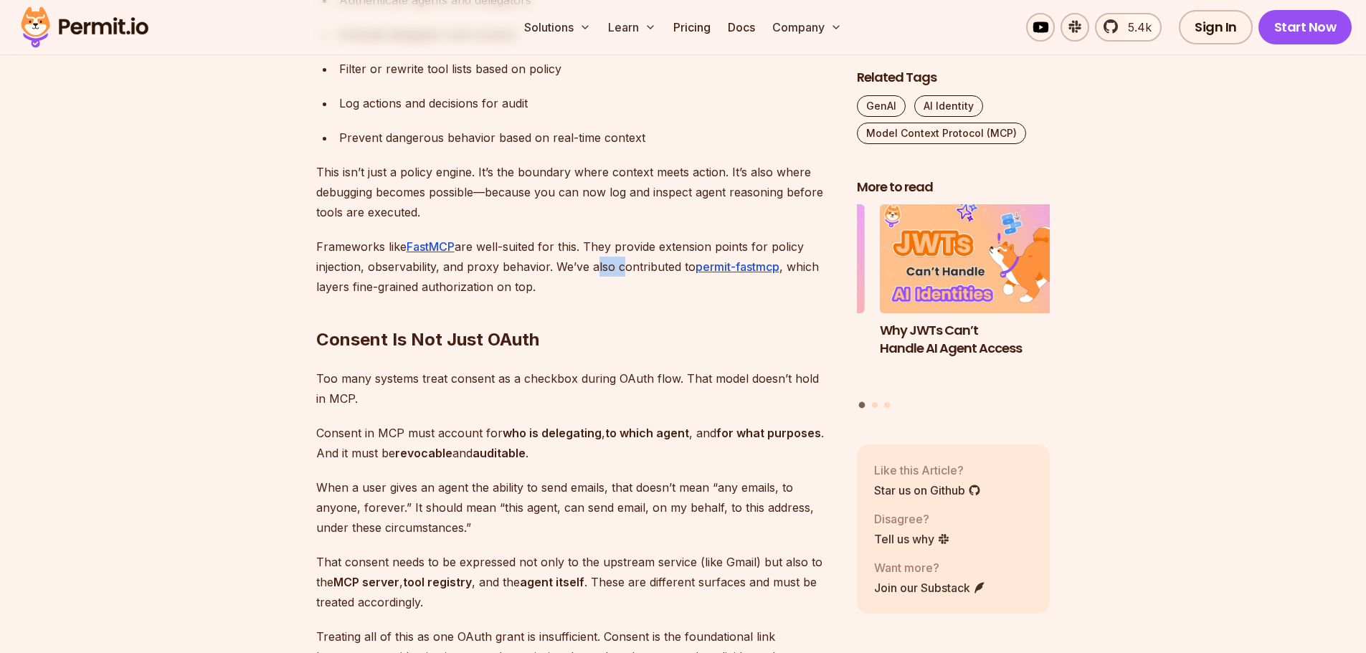
click at [590, 266] on p "Frameworks like FastMCP are well-suited for this. They provide extension points…" at bounding box center [575, 267] width 518 height 60
click at [559, 266] on p "Frameworks like FastMCP are well-suited for this. They provide extension points…" at bounding box center [575, 267] width 518 height 60
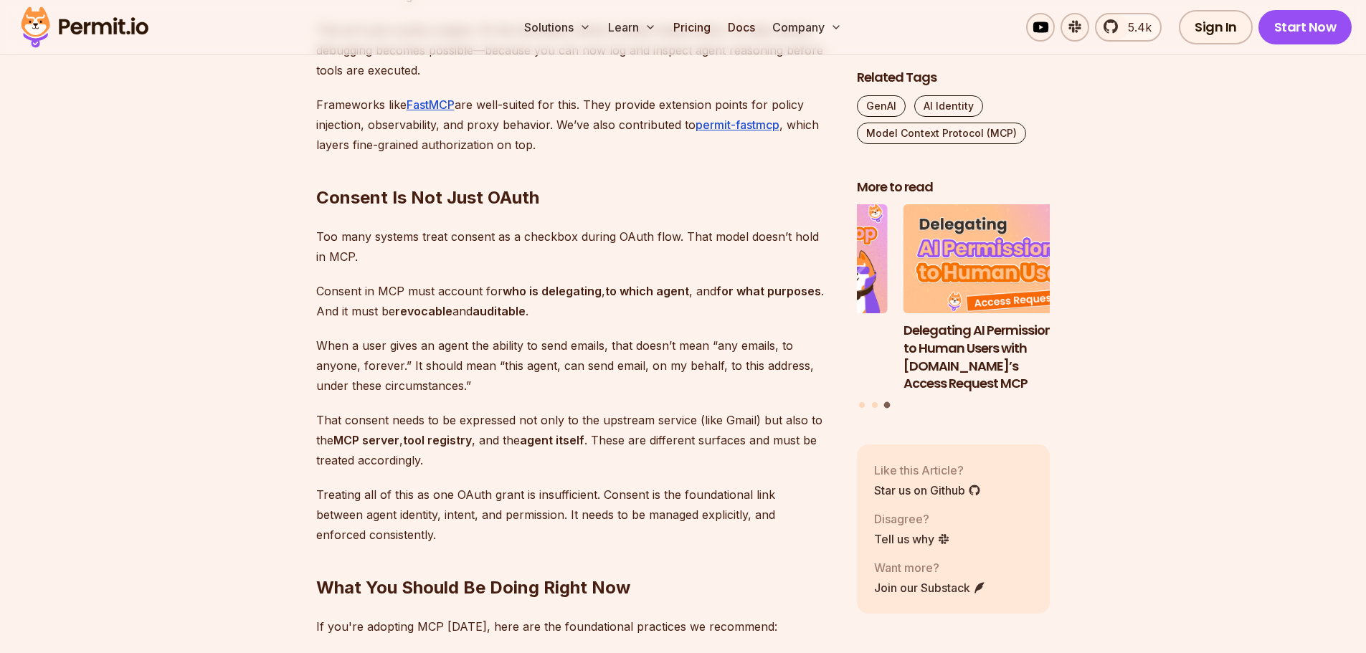
scroll to position [3512, 0]
drag, startPoint x: 415, startPoint y: 231, endPoint x: 614, endPoint y: 230, distance: 198.6
click at [614, 230] on p "Too many systems treat consent as a checkbox during OAuth flow. That model does…" at bounding box center [575, 245] width 518 height 40
click at [616, 230] on p "Too many systems treat consent as a checkbox during OAuth flow. That model does…" at bounding box center [575, 245] width 518 height 40
drag, startPoint x: 576, startPoint y: 232, endPoint x: 440, endPoint y: 224, distance: 135.7
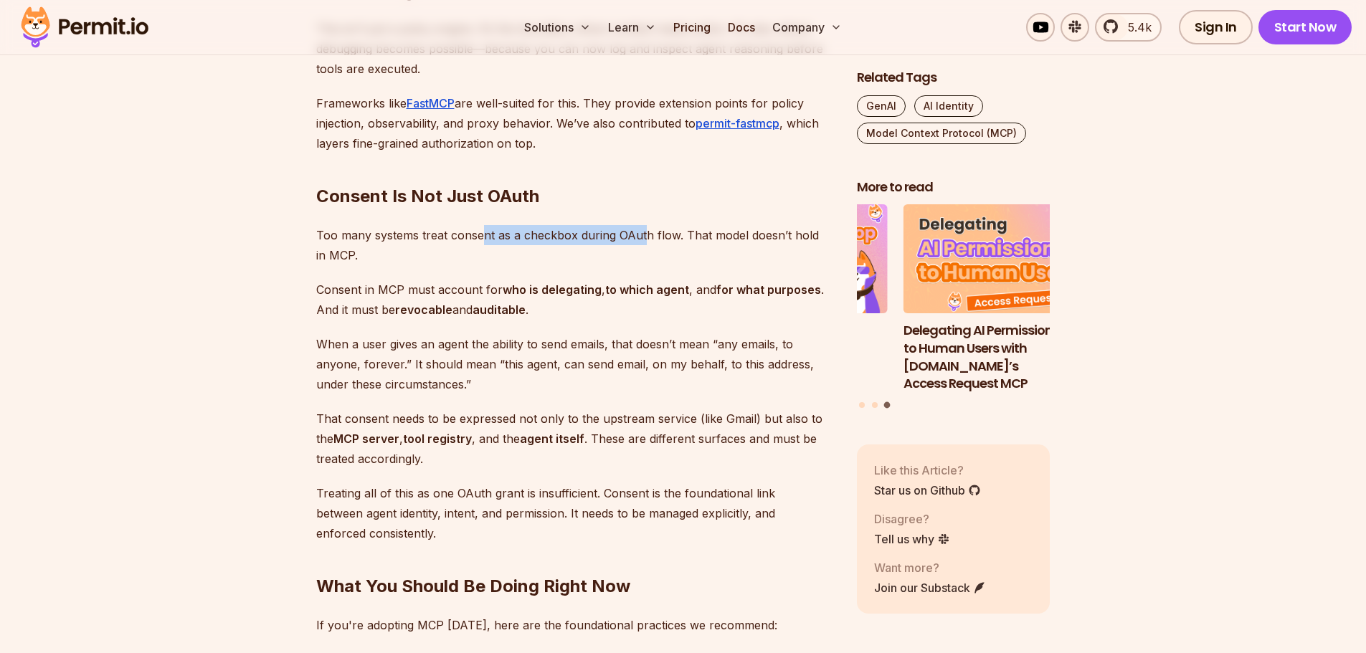
click at [444, 225] on p "Too many systems treat consent as a checkbox during OAuth flow. That model does…" at bounding box center [575, 245] width 518 height 40
drag, startPoint x: 406, startPoint y: 227, endPoint x: 689, endPoint y: 237, distance: 282.6
click at [688, 237] on p "Too many systems treat consent as a checkbox during OAuth flow. That model does…" at bounding box center [575, 245] width 518 height 40
click at [689, 237] on p "Too many systems treat consent as a checkbox during OAuth flow. That model does…" at bounding box center [575, 245] width 518 height 40
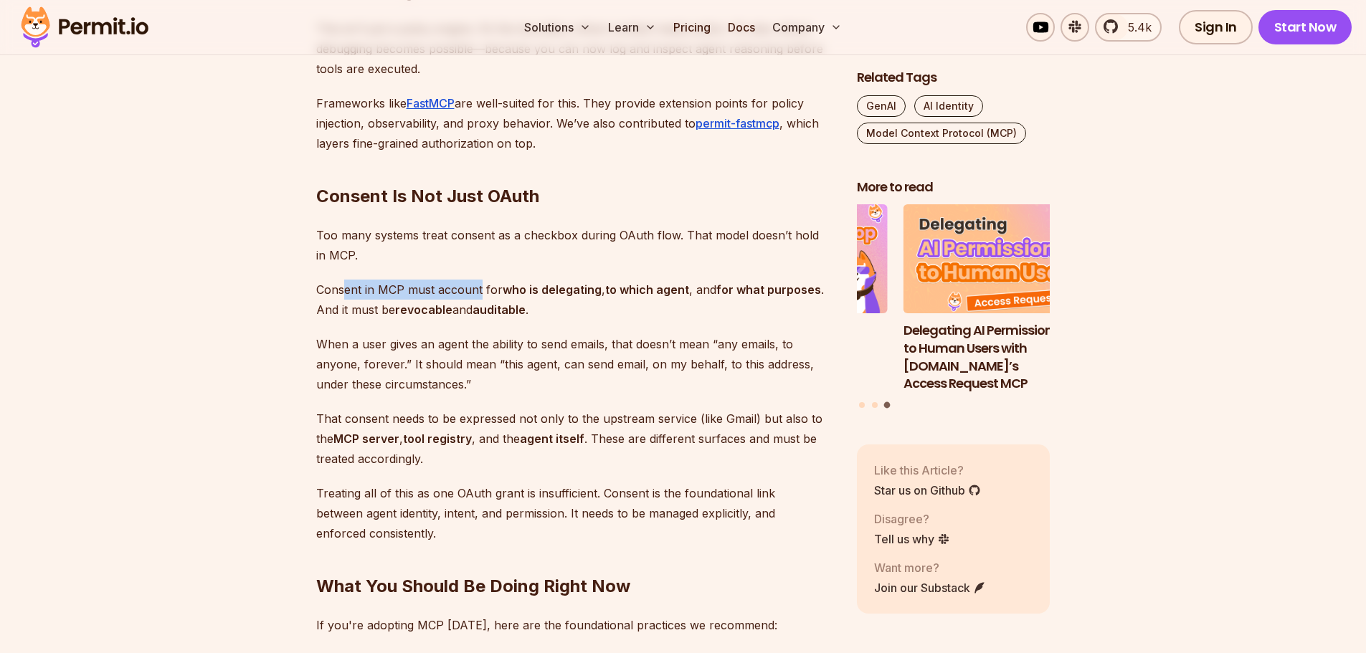
drag, startPoint x: 361, startPoint y: 287, endPoint x: 487, endPoint y: 287, distance: 126.9
click at [487, 287] on p "Consent in MCP must account for who is delegating , to which agent , and for wh…" at bounding box center [575, 300] width 518 height 40
drag, startPoint x: 487, startPoint y: 287, endPoint x: 377, endPoint y: 292, distance: 110.5
click at [377, 292] on p "Consent in MCP must account for who is delegating , to which agent , and for wh…" at bounding box center [575, 300] width 518 height 40
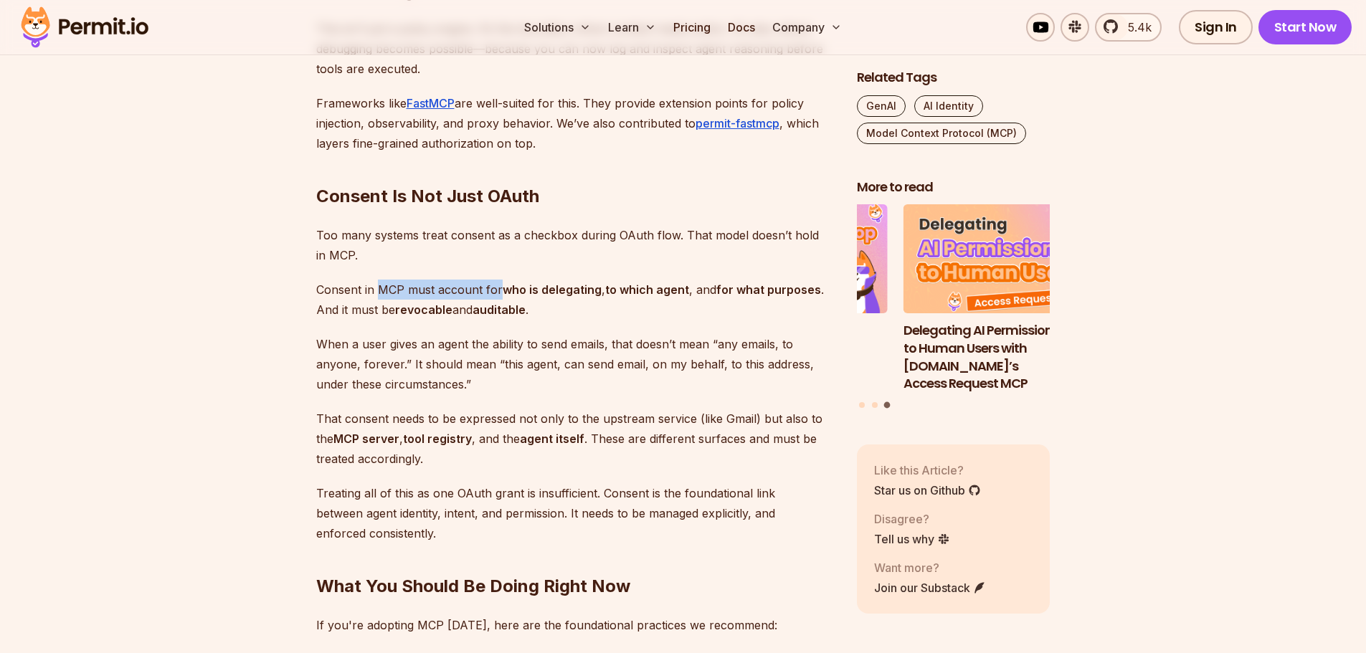
drag, startPoint x: 377, startPoint y: 292, endPoint x: 347, endPoint y: 292, distance: 30.1
click at [375, 292] on p "Consent in MCP must account for who is delegating , to which agent , and for wh…" at bounding box center [575, 300] width 518 height 40
drag, startPoint x: 341, startPoint y: 291, endPoint x: 561, endPoint y: 291, distance: 219.3
click at [555, 291] on p "Consent in MCP must account for who is delegating , to which agent , and for wh…" at bounding box center [575, 300] width 518 height 40
click at [563, 291] on strong "who is delegating" at bounding box center [551, 289] width 99 height 14
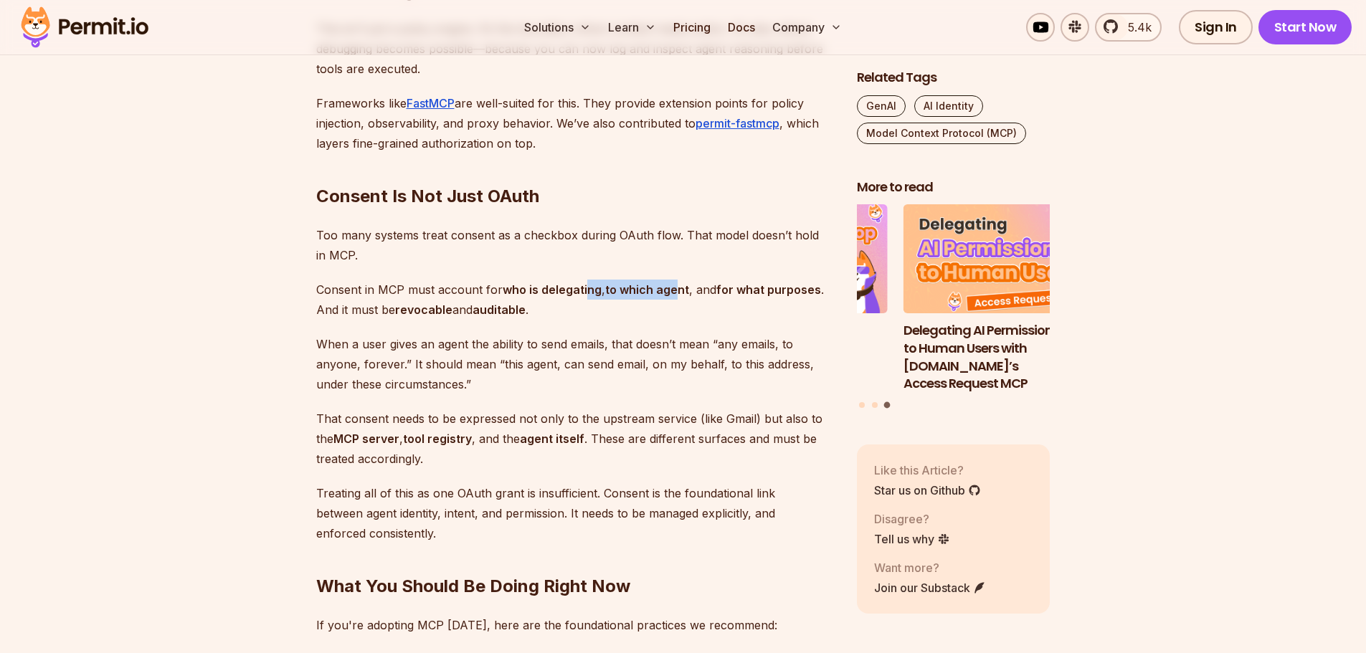
drag, startPoint x: 608, startPoint y: 290, endPoint x: 714, endPoint y: 291, distance: 106.1
click at [714, 291] on p "Consent in MCP must account for who is delegating , to which agent , and for wh…" at bounding box center [575, 300] width 518 height 40
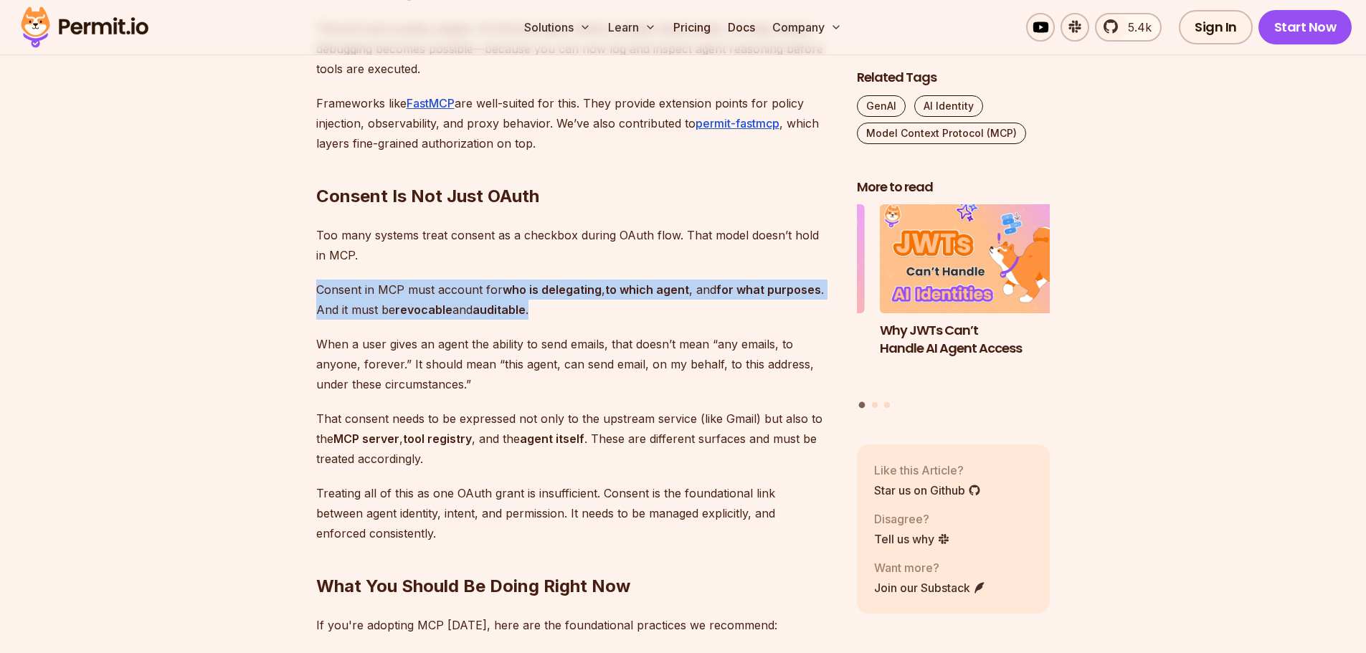
drag, startPoint x: 548, startPoint y: 316, endPoint x: 316, endPoint y: 299, distance: 232.9
click at [316, 299] on p "Consent in MCP must account for who is delegating , to which agent , and for wh…" at bounding box center [575, 300] width 518 height 40
drag, startPoint x: 316, startPoint y: 296, endPoint x: 575, endPoint y: 321, distance: 260.0
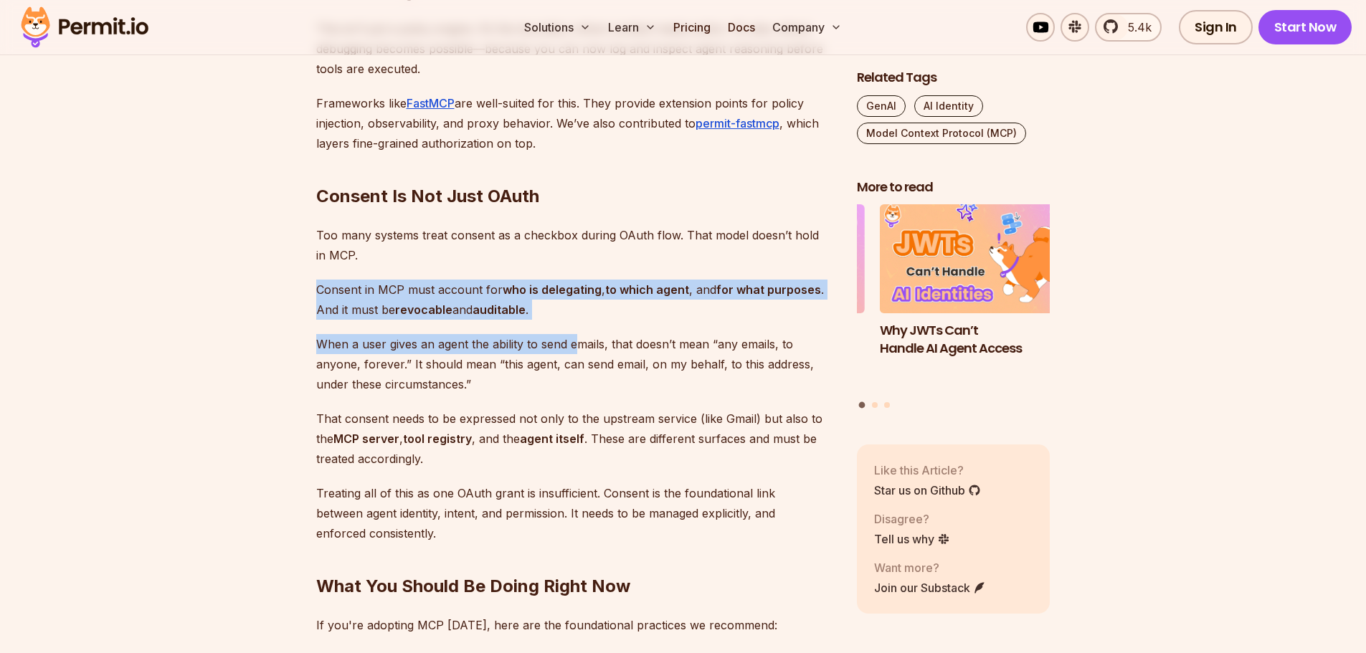
drag, startPoint x: 451, startPoint y: 307, endPoint x: 320, endPoint y: 292, distance: 132.0
click at [320, 292] on p "Consent in MCP must account for who is delegating , to which agent , and for wh…" at bounding box center [575, 300] width 518 height 40
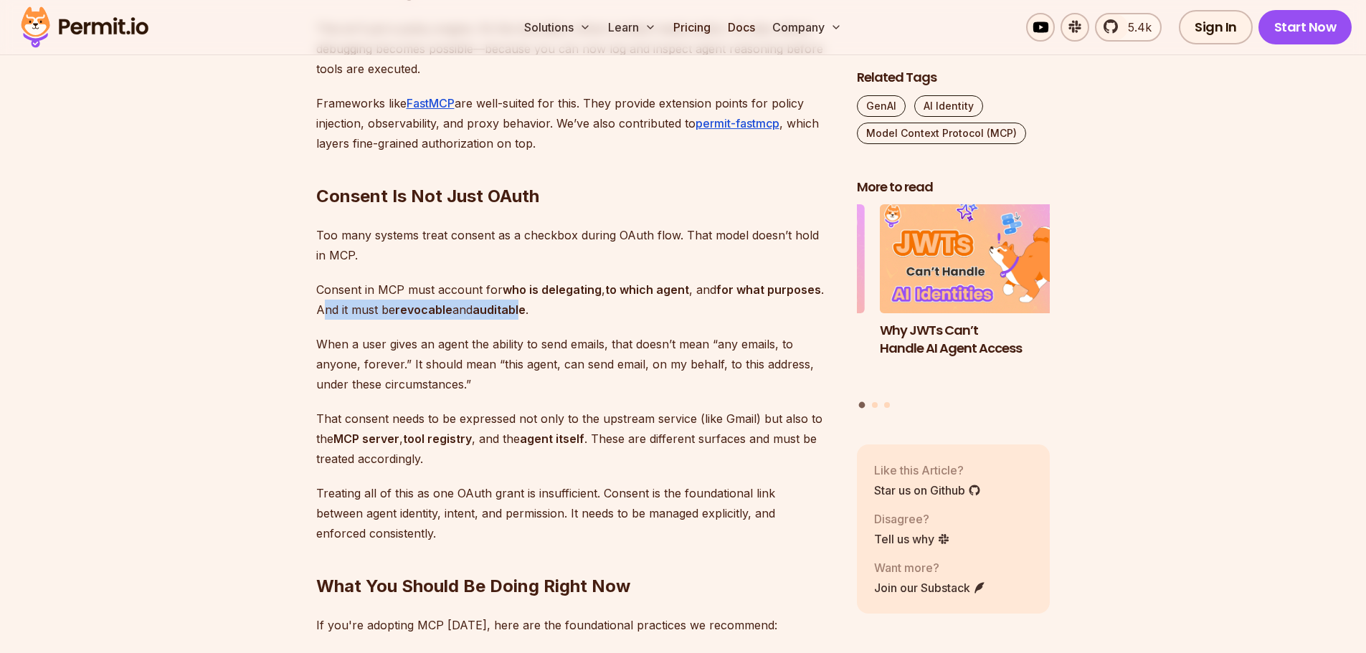
drag, startPoint x: 325, startPoint y: 308, endPoint x: 610, endPoint y: 317, distance: 285.4
click at [609, 317] on p "Consent in MCP must account for who is delegating , to which agent , and for wh…" at bounding box center [575, 300] width 518 height 40
click at [610, 317] on p "Consent in MCP must account for who is delegating , to which agent , and for wh…" at bounding box center [575, 300] width 518 height 40
drag, startPoint x: 538, startPoint y: 308, endPoint x: 344, endPoint y: 310, distance: 193.5
click at [347, 310] on p "Consent in MCP must account for who is delegating , to which agent , and for wh…" at bounding box center [575, 300] width 518 height 40
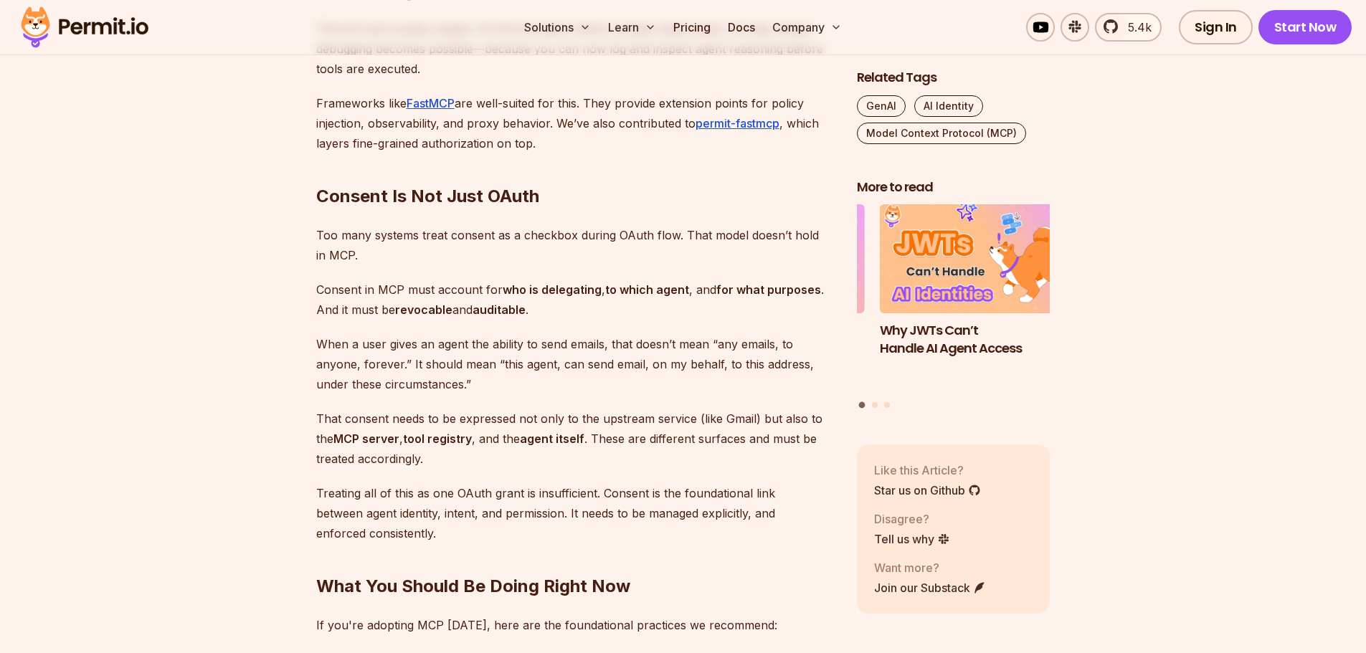
click at [344, 310] on p "Consent in MCP must account for who is delegating , to which agent , and for wh…" at bounding box center [575, 300] width 518 height 40
drag, startPoint x: 557, startPoint y: 294, endPoint x: 684, endPoint y: 293, distance: 126.9
click at [675, 293] on p "Consent in MCP must account for who is delegating , to which agent , and for wh…" at bounding box center [575, 300] width 518 height 40
click at [684, 293] on strong "to which agent" at bounding box center [647, 289] width 84 height 14
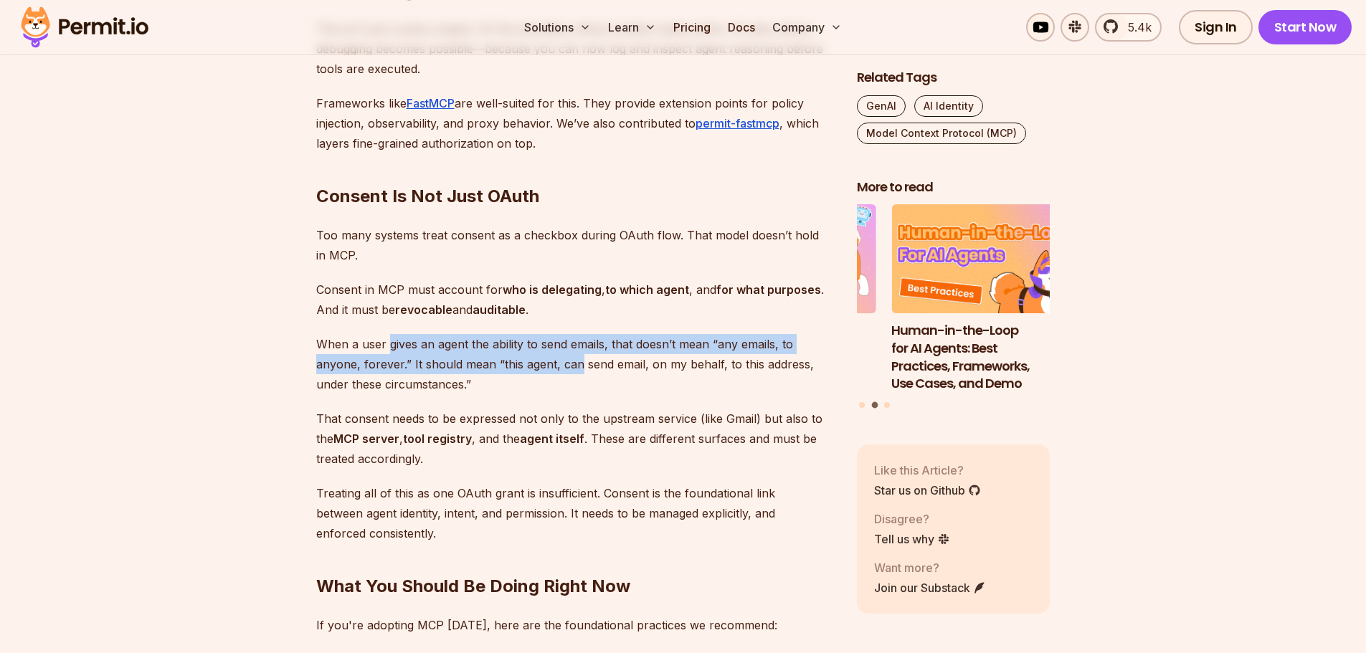
drag, startPoint x: 389, startPoint y: 341, endPoint x: 593, endPoint y: 356, distance: 204.8
click at [591, 356] on p "When a user gives an agent the ability to send emails, that doesn’t mean “any e…" at bounding box center [575, 364] width 518 height 60
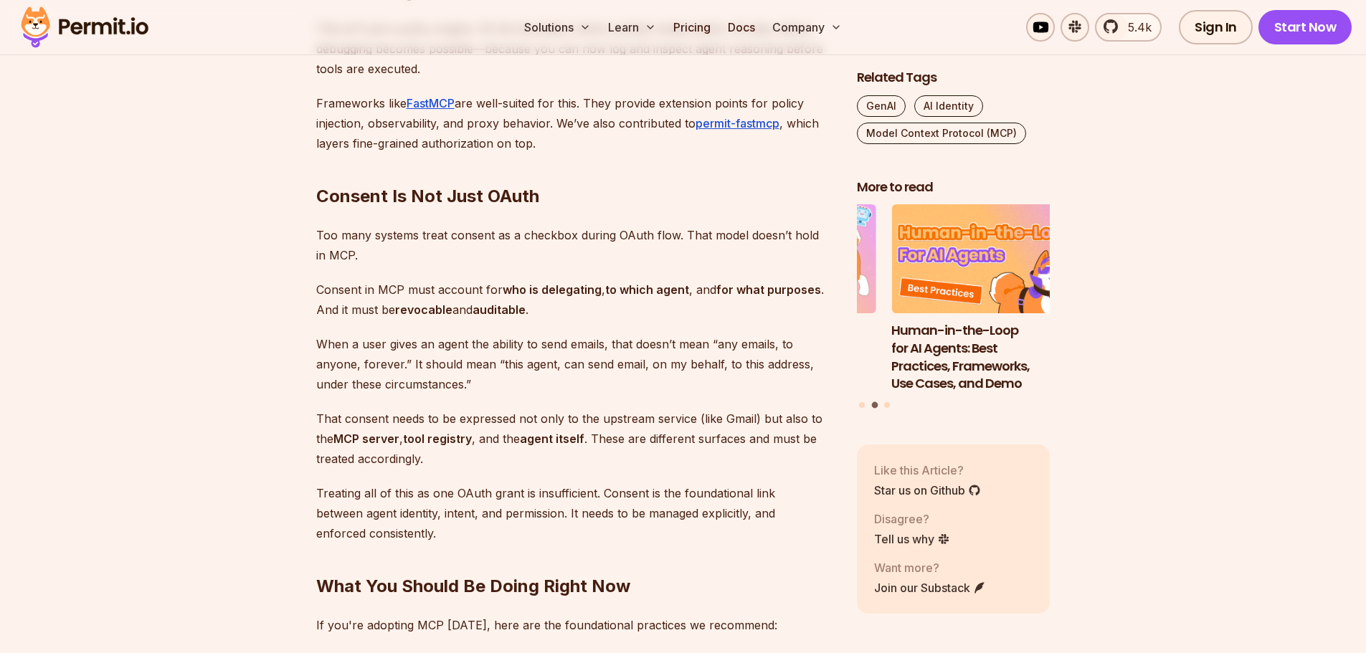
click at [593, 356] on p "When a user gives an agent the ability to send emails, that doesn’t mean “any e…" at bounding box center [575, 364] width 518 height 60
drag, startPoint x: 523, startPoint y: 365, endPoint x: 669, endPoint y: 366, distance: 146.9
click at [669, 366] on p "When a user gives an agent the ability to send emails, that doesn’t mean “any e…" at bounding box center [575, 364] width 518 height 60
click at [675, 366] on p "When a user gives an agent the ability to send emails, that doesn’t mean “any e…" at bounding box center [575, 364] width 518 height 60
drag, startPoint x: 460, startPoint y: 382, endPoint x: 352, endPoint y: 383, distance: 108.2
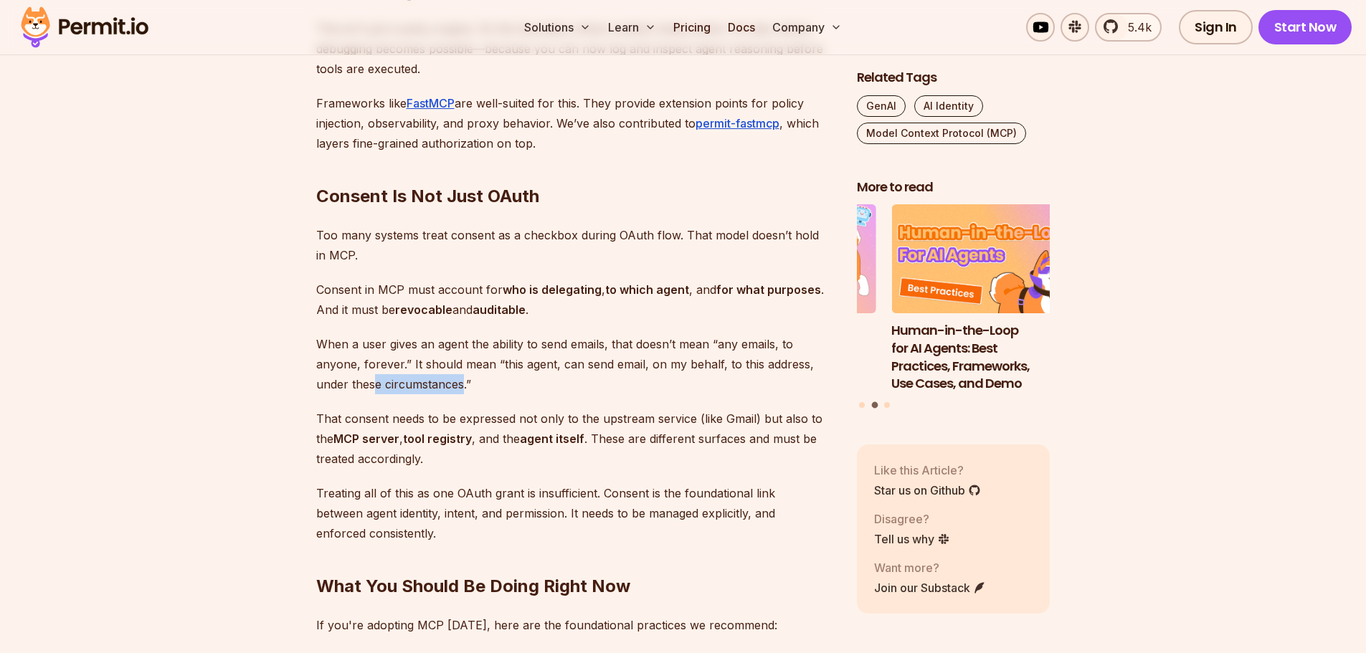
click at [356, 383] on p "When a user gives an agent the ability to send emails, that doesn’t mean “any e…" at bounding box center [575, 364] width 518 height 60
click at [352, 383] on p "When a user gives an agent the ability to send emails, that doesn’t mean “any e…" at bounding box center [575, 364] width 518 height 60
drag, startPoint x: 319, startPoint y: 383, endPoint x: 437, endPoint y: 381, distance: 118.3
click at [437, 381] on p "When a user gives an agent the ability to send emails, that doesn’t mean “any e…" at bounding box center [575, 364] width 518 height 60
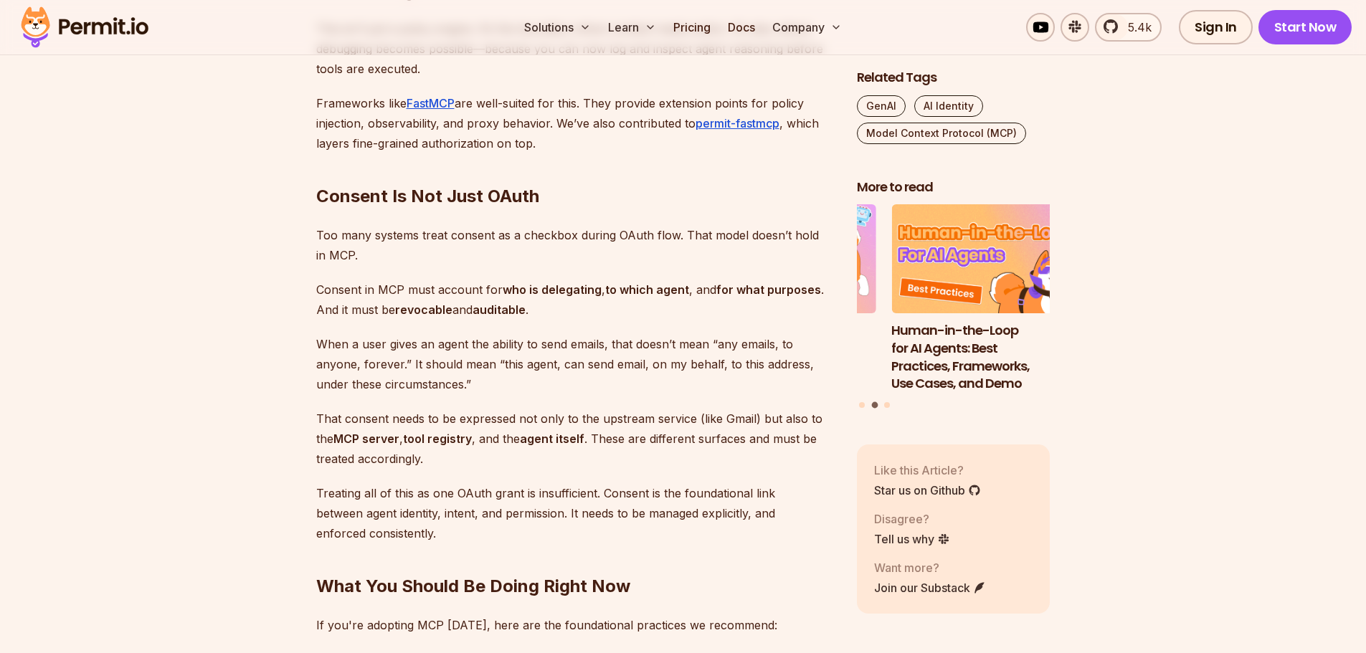
scroll to position [3584, 0]
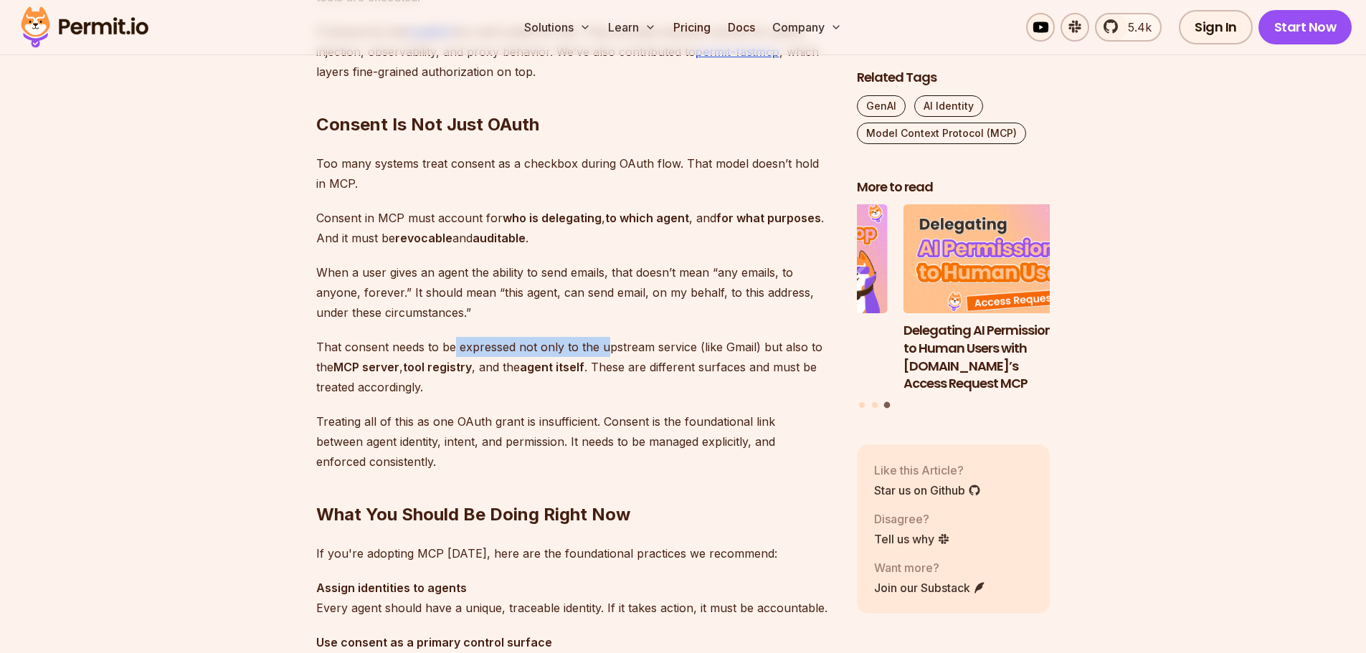
drag, startPoint x: 452, startPoint y: 339, endPoint x: 634, endPoint y: 340, distance: 182.1
click at [632, 340] on p "That consent needs to be expressed not only to the upstream service (like Gmail…" at bounding box center [575, 367] width 518 height 60
click at [636, 340] on p "That consent needs to be expressed not only to the upstream service (like Gmail…" at bounding box center [575, 367] width 518 height 60
drag, startPoint x: 697, startPoint y: 371, endPoint x: 728, endPoint y: 371, distance: 30.1
click at [727, 371] on p "That consent needs to be expressed not only to the upstream service (like Gmail…" at bounding box center [575, 367] width 518 height 60
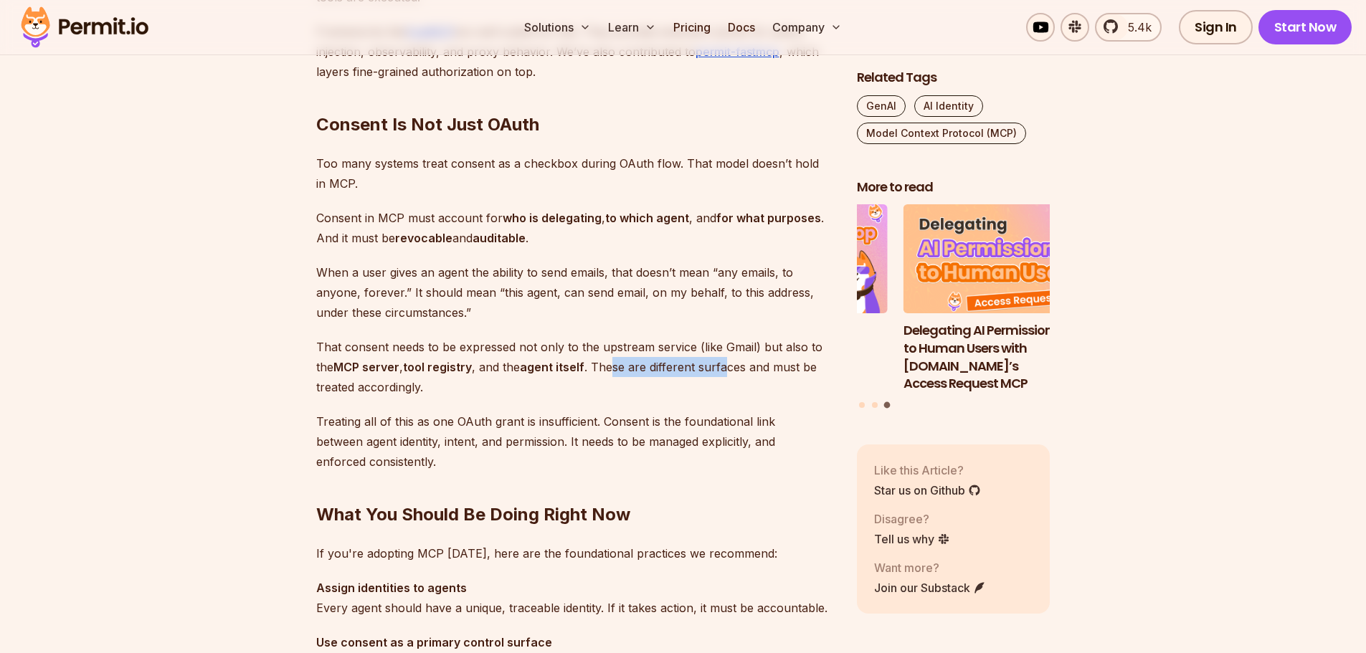
click at [728, 371] on p "That consent needs to be expressed not only to the upstream service (like Gmail…" at bounding box center [575, 367] width 518 height 60
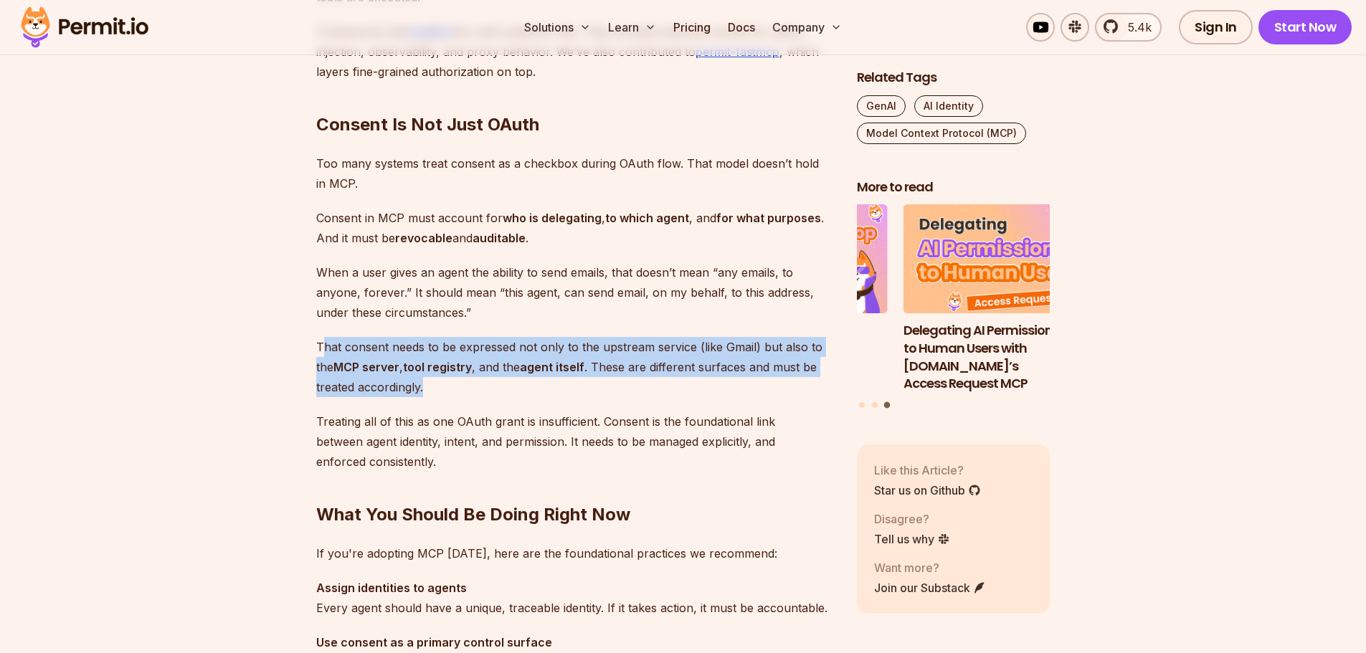
drag, startPoint x: 437, startPoint y: 381, endPoint x: 322, endPoint y: 345, distance: 121.1
click at [322, 345] on p "That consent needs to be expressed not only to the upstream service (like Gmail…" at bounding box center [575, 367] width 518 height 60
click at [321, 344] on p "That consent needs to be expressed not only to the upstream service (like Gmail…" at bounding box center [575, 367] width 518 height 60
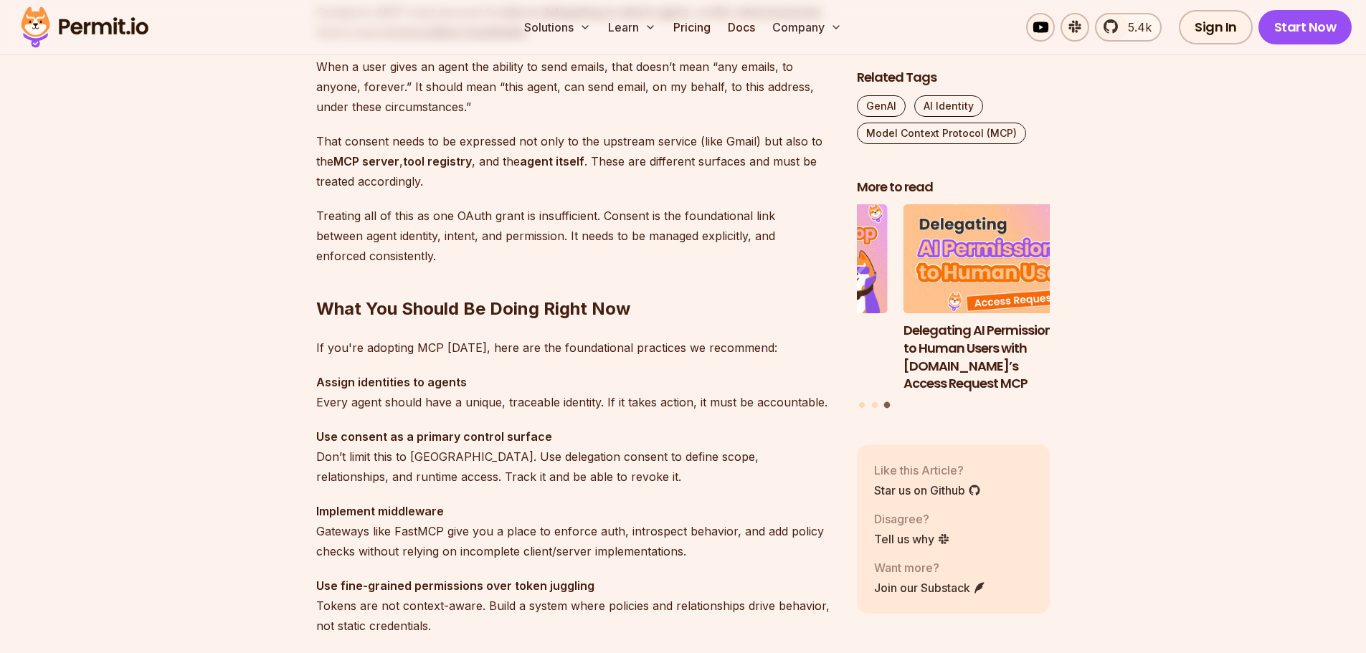
scroll to position [3942, 0]
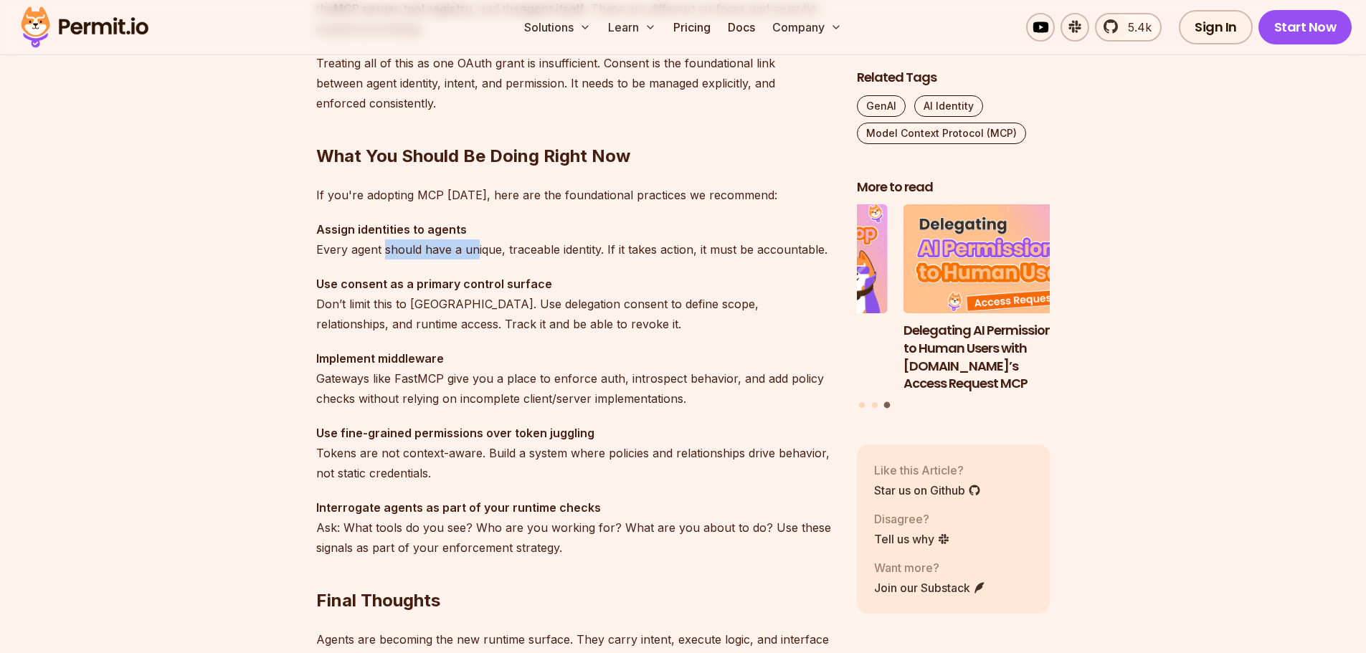
drag, startPoint x: 386, startPoint y: 250, endPoint x: 504, endPoint y: 254, distance: 117.6
click at [501, 254] on p "Assign identities to agents Every agent should have a unique, traceable identit…" at bounding box center [575, 239] width 518 height 40
click at [504, 254] on p "Assign identities to agents Every agent should have a unique, traceable identit…" at bounding box center [575, 239] width 518 height 40
drag, startPoint x: 632, startPoint y: 258, endPoint x: 652, endPoint y: 259, distance: 20.8
click at [652, 259] on p "Assign identities to agents Every agent should have a unique, traceable identit…" at bounding box center [575, 239] width 518 height 40
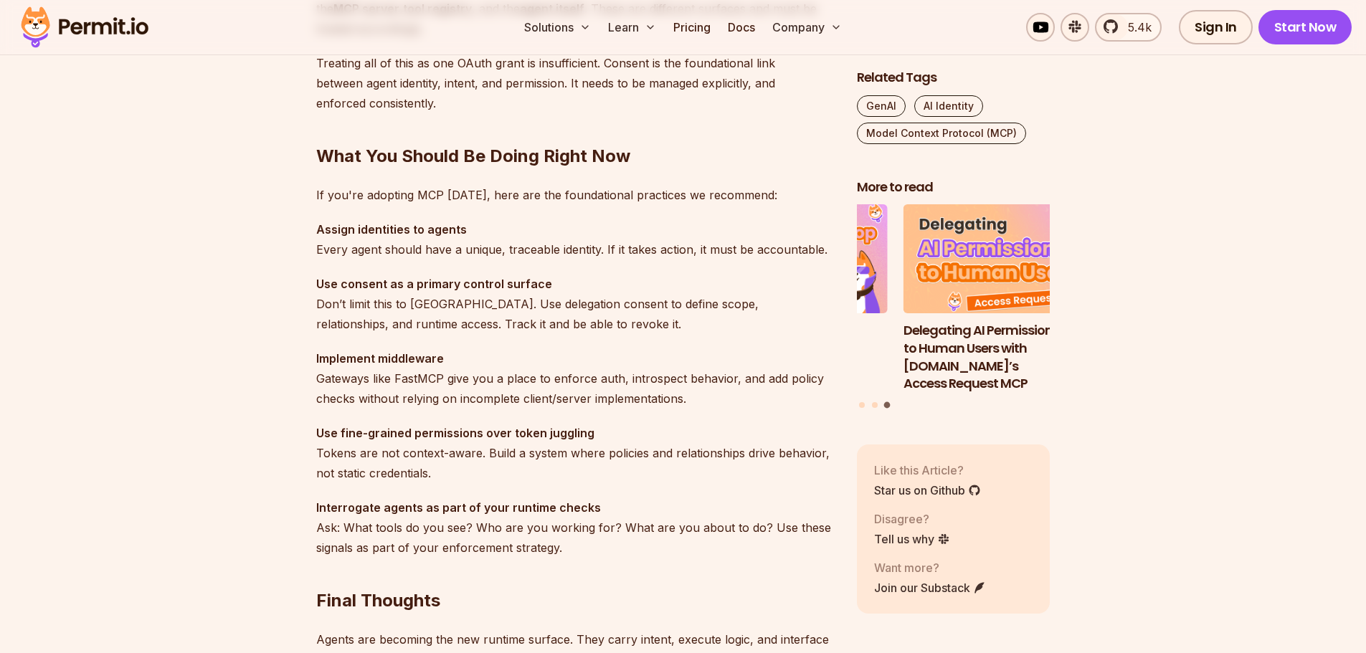
click at [653, 259] on p "Assign identities to agents Every agent should have a unique, traceable identit…" at bounding box center [575, 239] width 518 height 40
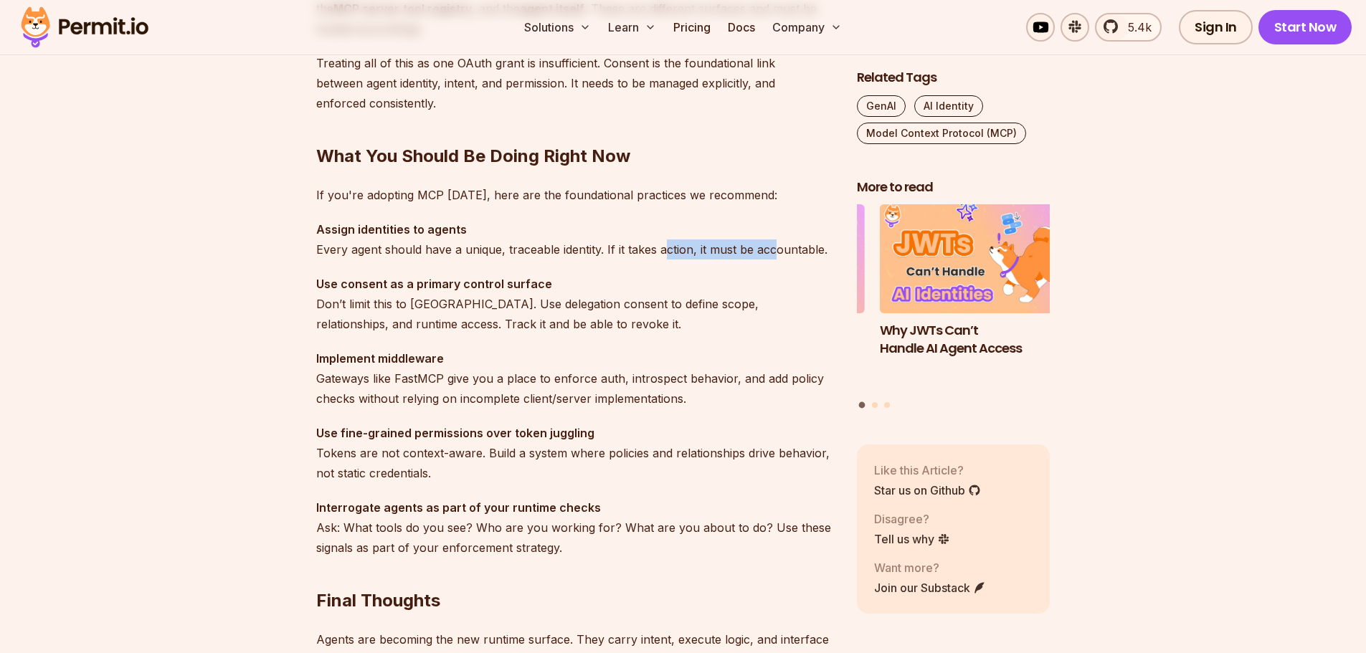
drag, startPoint x: 689, startPoint y: 251, endPoint x: 773, endPoint y: 254, distance: 83.9
click at [773, 254] on p "Assign identities to agents Every agent should have a unique, traceable identit…" at bounding box center [575, 239] width 518 height 40
drag, startPoint x: 485, startPoint y: 302, endPoint x: 333, endPoint y: 302, distance: 151.2
click at [334, 302] on p "Use consent as a primary control surface Don’t limit this to [GEOGRAPHIC_DATA].…" at bounding box center [575, 304] width 518 height 60
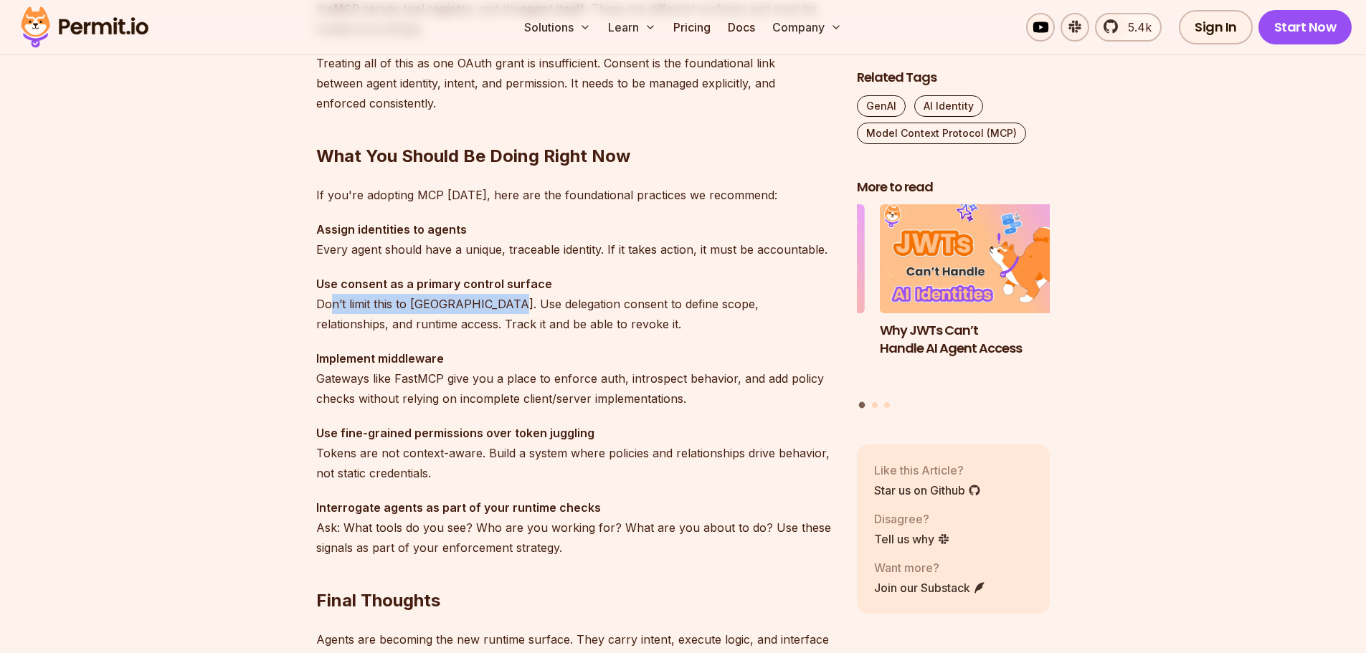
click at [333, 302] on p "Use consent as a primary control surface Don’t limit this to [GEOGRAPHIC_DATA].…" at bounding box center [575, 304] width 518 height 60
drag, startPoint x: 375, startPoint y: 282, endPoint x: 519, endPoint y: 288, distance: 144.2
click at [519, 288] on strong "Use consent as a primary control surface" at bounding box center [434, 284] width 236 height 14
click at [525, 288] on strong "Use consent as a primary control surface" at bounding box center [434, 284] width 236 height 14
drag, startPoint x: 439, startPoint y: 305, endPoint x: 343, endPoint y: 305, distance: 96.1
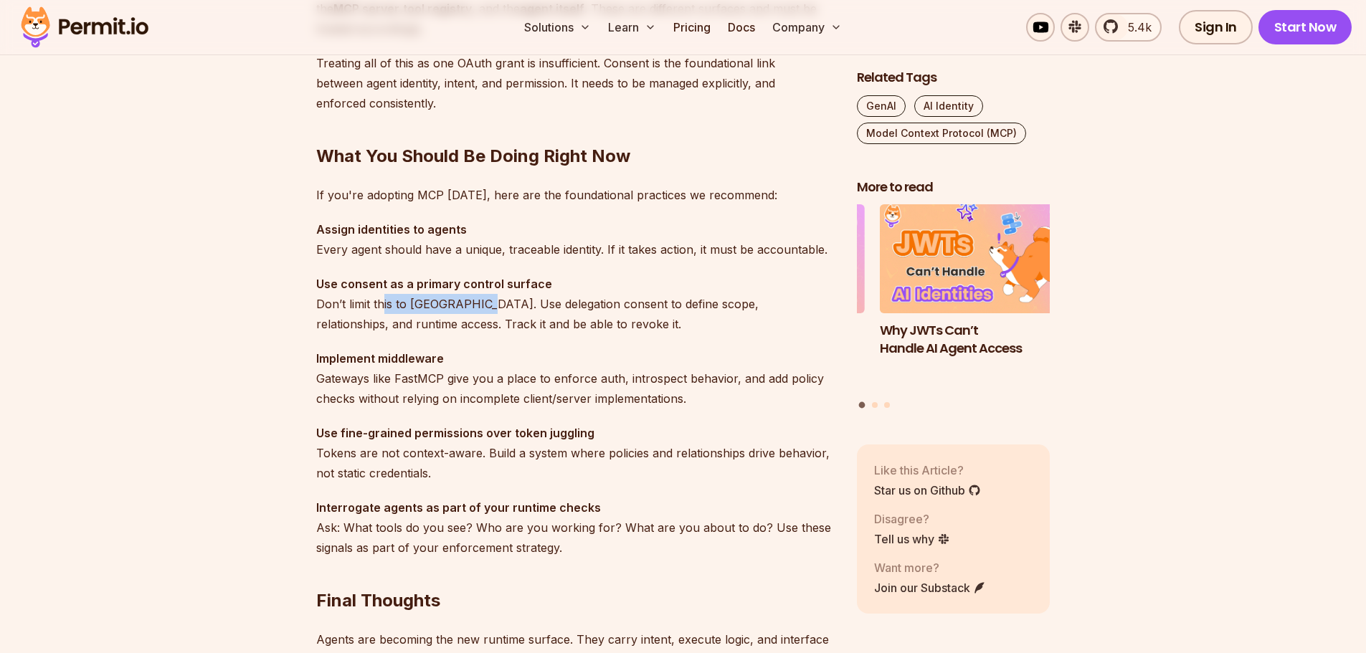
click at [348, 305] on p "Use consent as a primary control surface Don’t limit this to [GEOGRAPHIC_DATA].…" at bounding box center [575, 304] width 518 height 60
click at [343, 305] on p "Use consent as a primary control surface Don’t limit this to [GEOGRAPHIC_DATA].…" at bounding box center [575, 304] width 518 height 60
drag, startPoint x: 313, startPoint y: 303, endPoint x: 440, endPoint y: 305, distance: 126.9
click at [440, 305] on p "Use consent as a primary control surface Don’t limit this to [GEOGRAPHIC_DATA].…" at bounding box center [575, 304] width 518 height 60
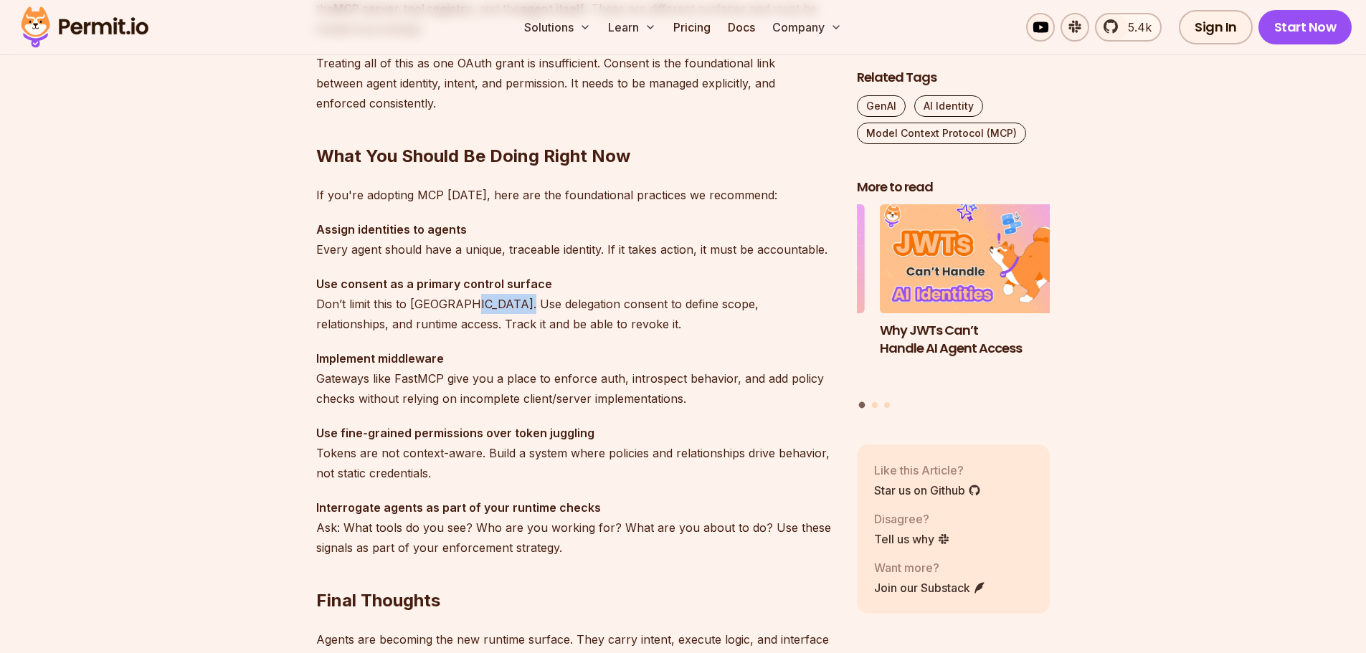
drag, startPoint x: 507, startPoint y: 305, endPoint x: 534, endPoint y: 306, distance: 26.6
click at [529, 306] on p "Use consent as a primary control surface Don’t limit this to [GEOGRAPHIC_DATA].…" at bounding box center [575, 304] width 518 height 60
click at [540, 306] on p "Use consent as a primary control surface Don’t limit this to [GEOGRAPHIC_DATA].…" at bounding box center [575, 304] width 518 height 60
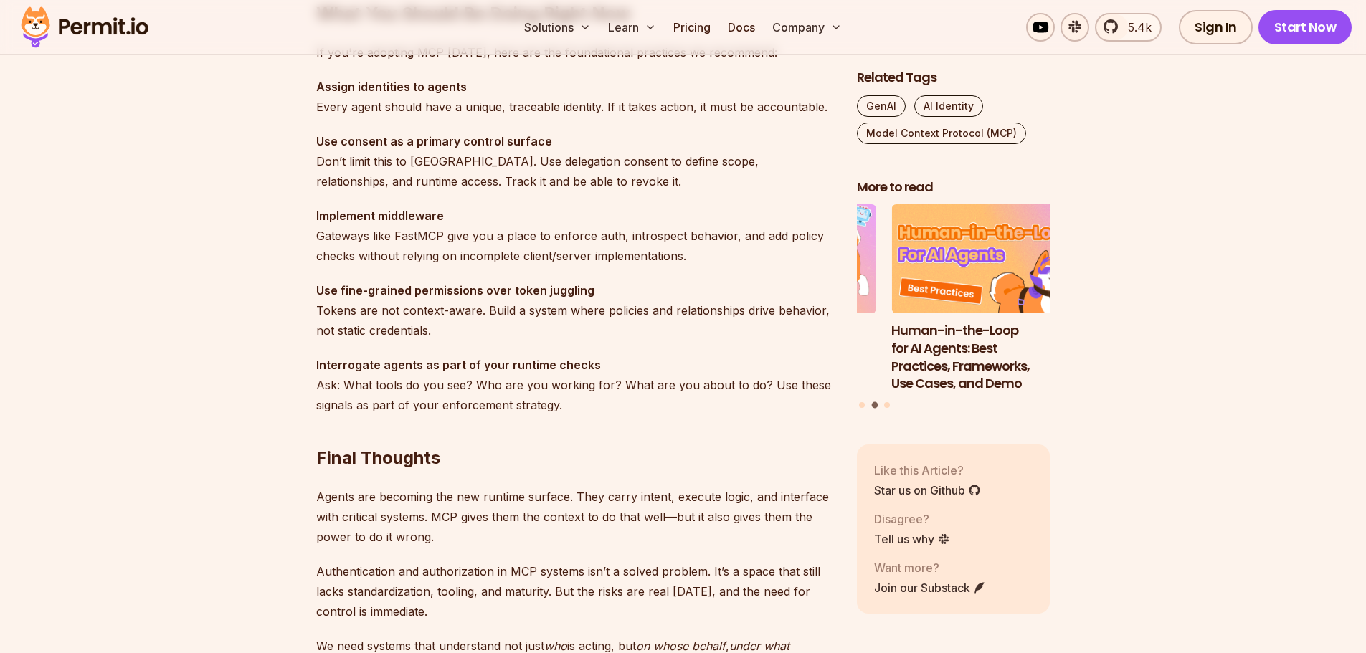
scroll to position [4086, 0]
drag, startPoint x: 556, startPoint y: 309, endPoint x: 703, endPoint y: 310, distance: 147.7
click at [702, 310] on p "Use fine-grained permissions over token juggling Tokens are not context-aware. …" at bounding box center [575, 310] width 518 height 60
click at [703, 310] on p "Use fine-grained permissions over token juggling Tokens are not context-aware. …" at bounding box center [575, 310] width 518 height 60
drag
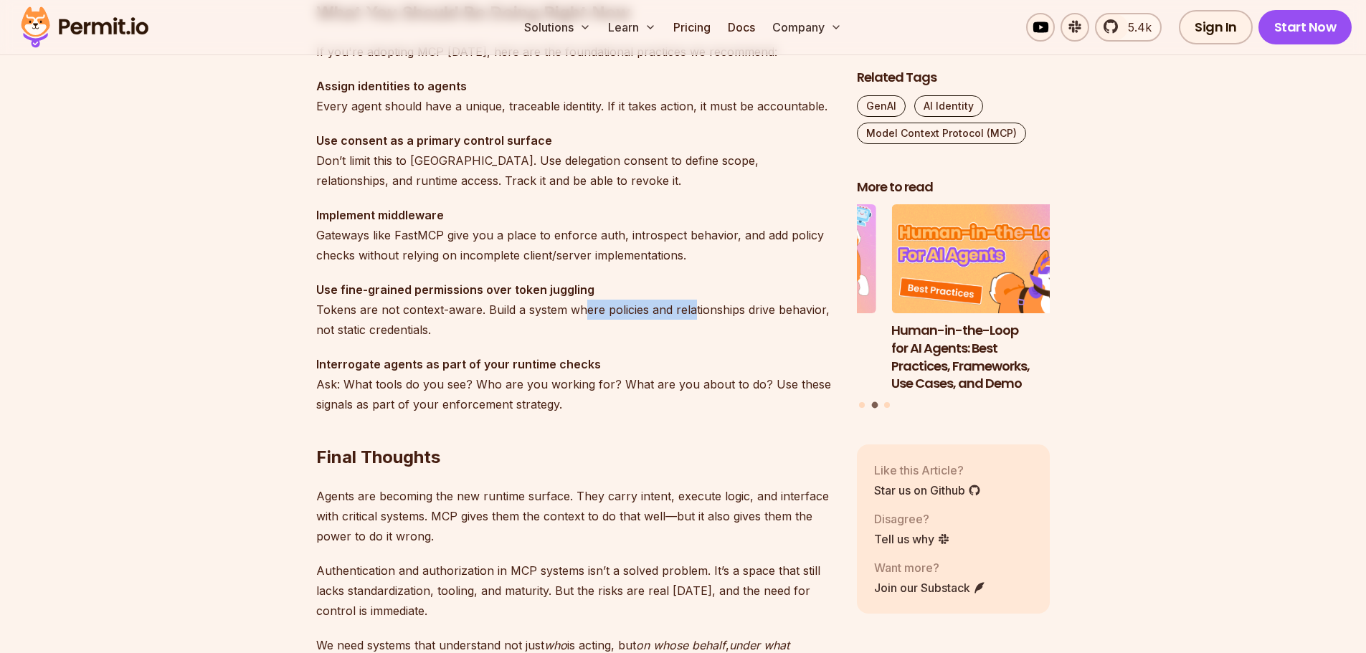
click at [566, 312] on p "Use fine-grained permissions over token juggling Tokens are not context-aware. …" at bounding box center [575, 310] width 518 height 60
click at [545, 310] on p "Use fine-grained permissions over token juggling Tokens are not context-aware. …" at bounding box center [575, 310] width 518 height 60
click at [340, 330] on p "Use fine-grained permissions over token juggling Tokens are not context-aware. …" at bounding box center [575, 310] width 518 height 60
click at [338, 330] on p "Use fine-grained permissions over token juggling Tokens are not context-aware. …" at bounding box center [575, 310] width 518 height 60
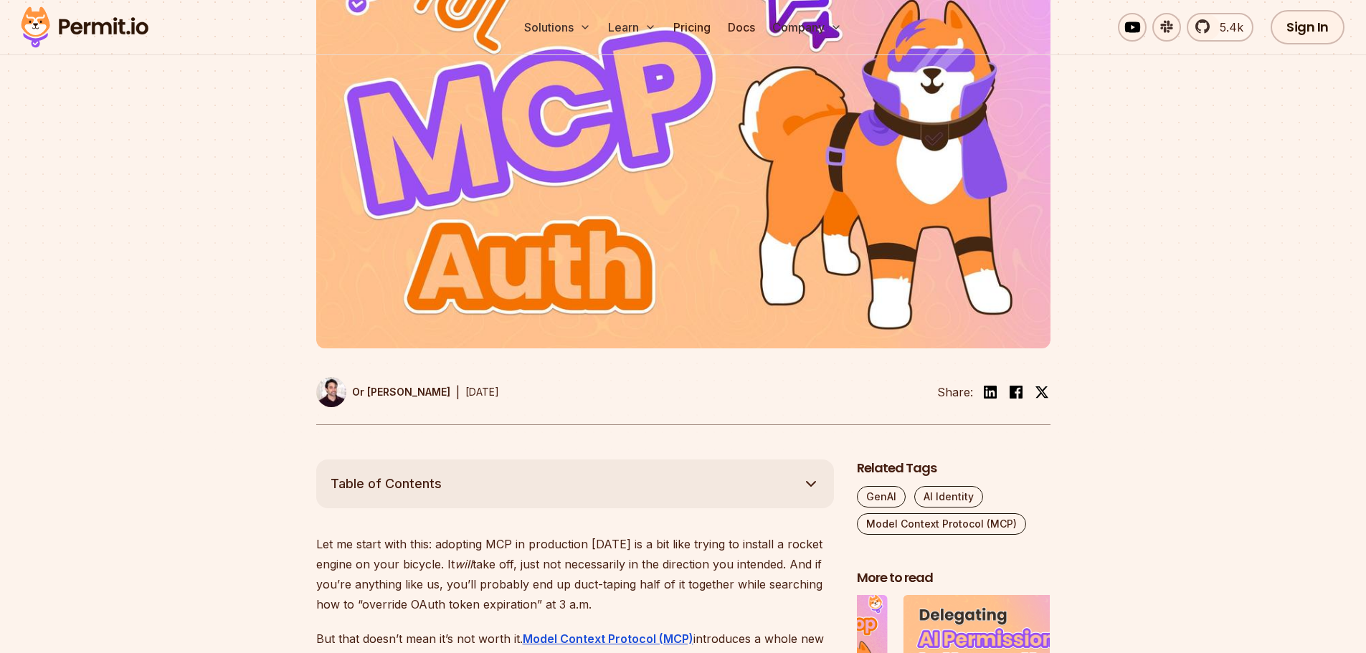
scroll to position [0, 0]
